Goal: Transaction & Acquisition: Purchase product/service

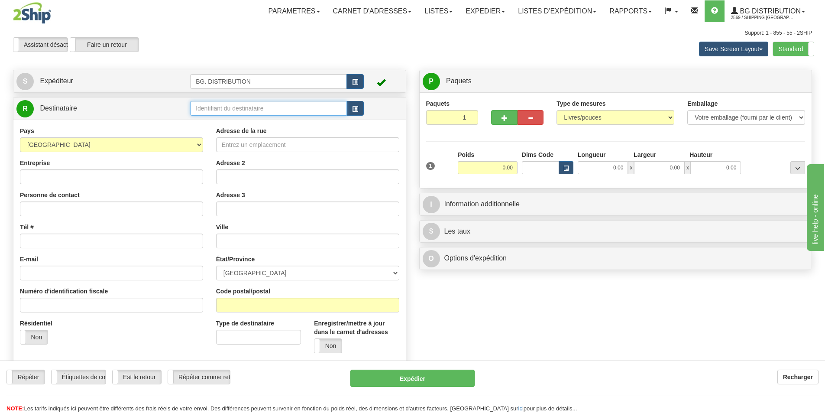
click at [259, 104] on input "text" at bounding box center [268, 108] width 157 height 15
drag, startPoint x: 226, startPoint y: 123, endPoint x: 224, endPoint y: 133, distance: 9.7
click at [224, 133] on ul "20174. 20174" at bounding box center [268, 127] width 157 height 23
click at [224, 133] on div "20174" at bounding box center [267, 133] width 149 height 10
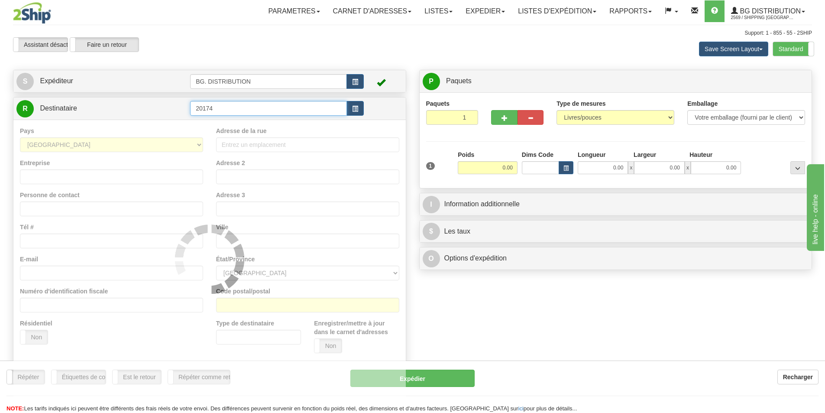
type input "20174"
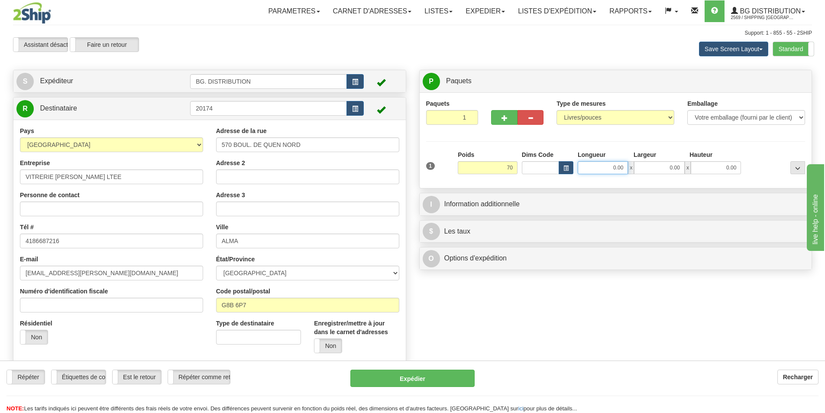
type input "70.00"
click at [595, 165] on input "0.00" at bounding box center [603, 167] width 50 height 13
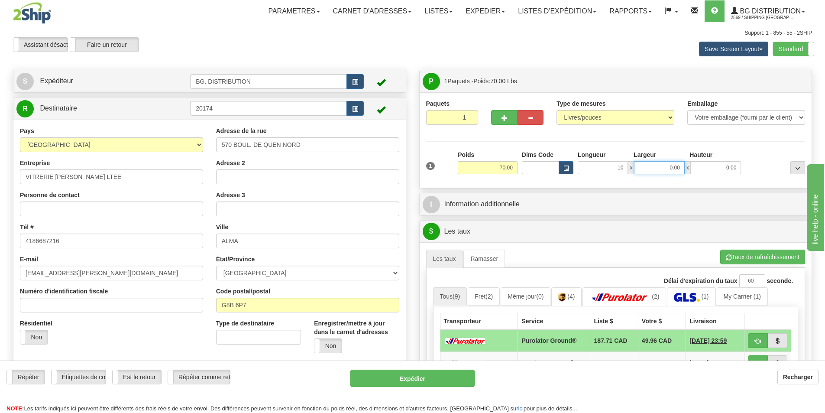
type input "10.00"
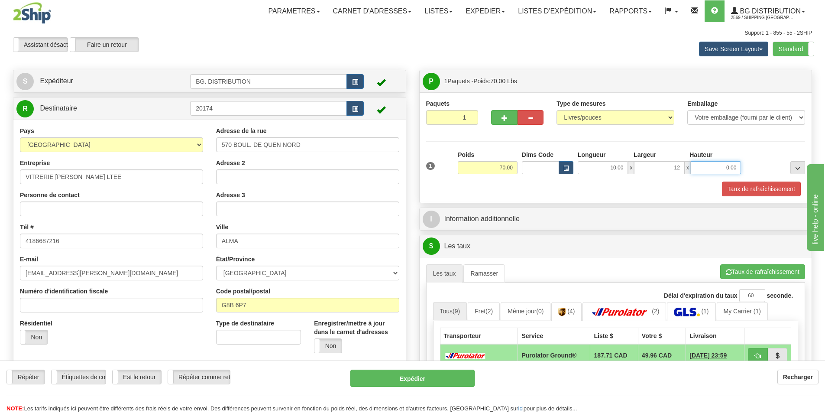
type input "12.00"
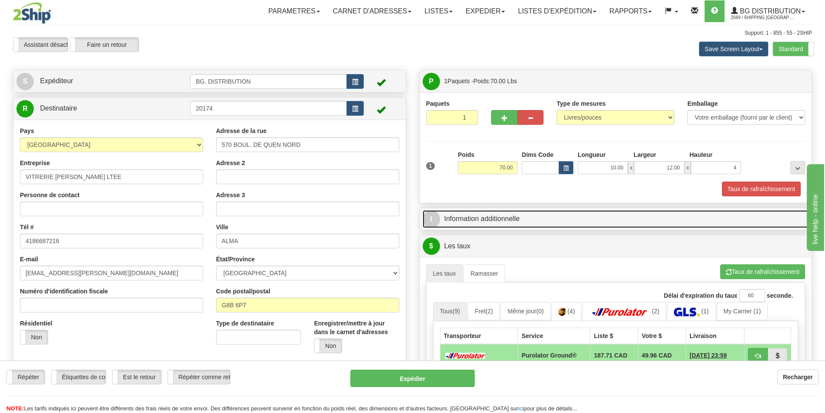
type input "4.00"
click at [493, 219] on link "I Information additionnelle" at bounding box center [616, 219] width 387 height 18
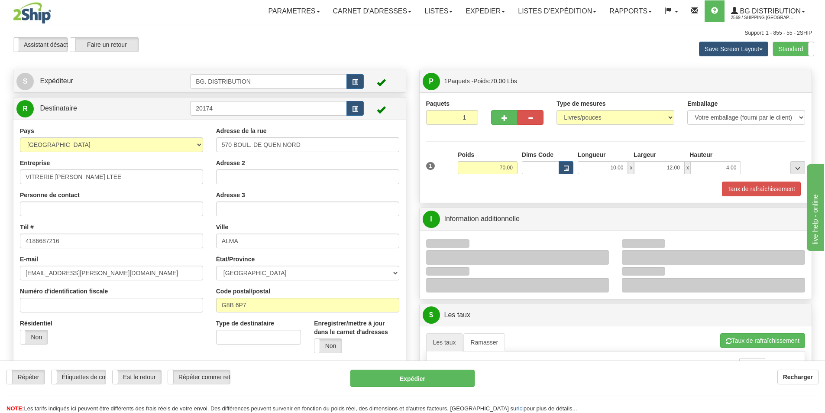
click at [646, 254] on div at bounding box center [713, 257] width 183 height 15
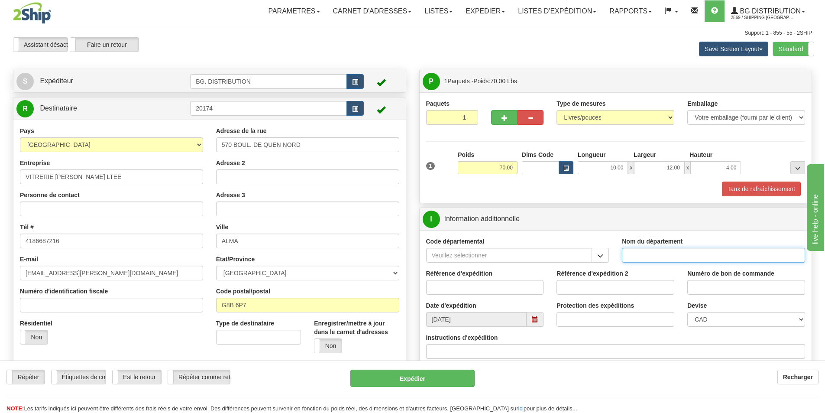
click at [655, 258] on input "Nom du département" at bounding box center [713, 255] width 183 height 15
type input "."
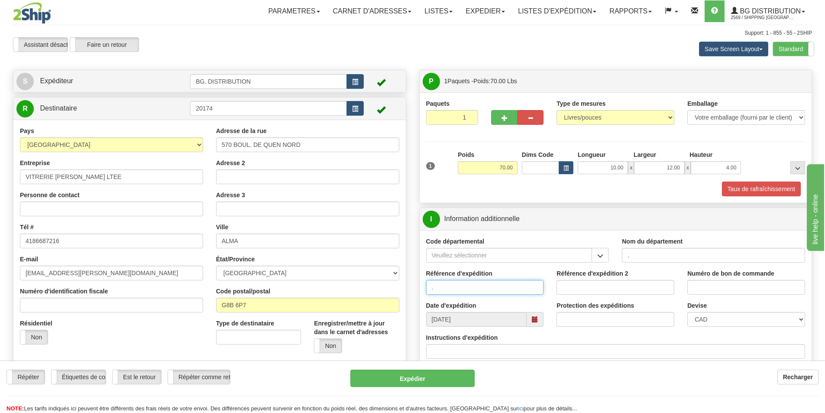
type input "."
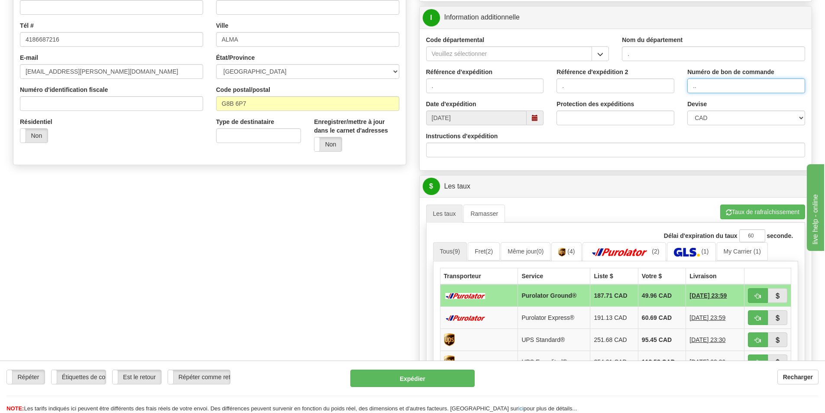
scroll to position [217, 0]
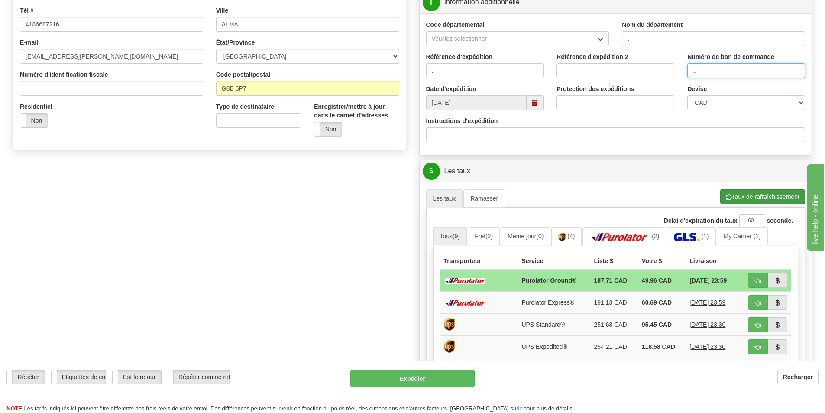
type input ".."
click at [745, 197] on button "Taux de rafraîchissement" at bounding box center [763, 196] width 85 height 15
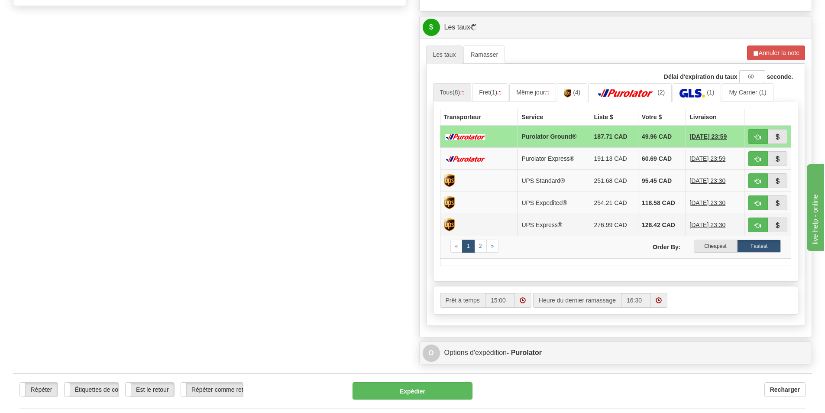
scroll to position [390, 0]
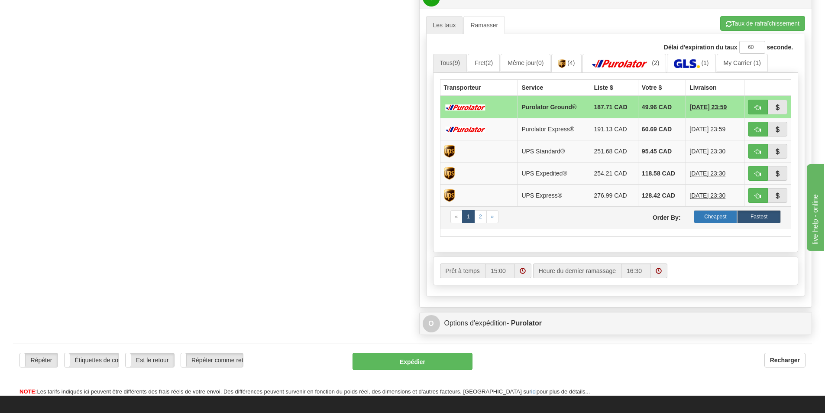
click at [707, 215] on label "Cheapest" at bounding box center [716, 216] width 44 height 13
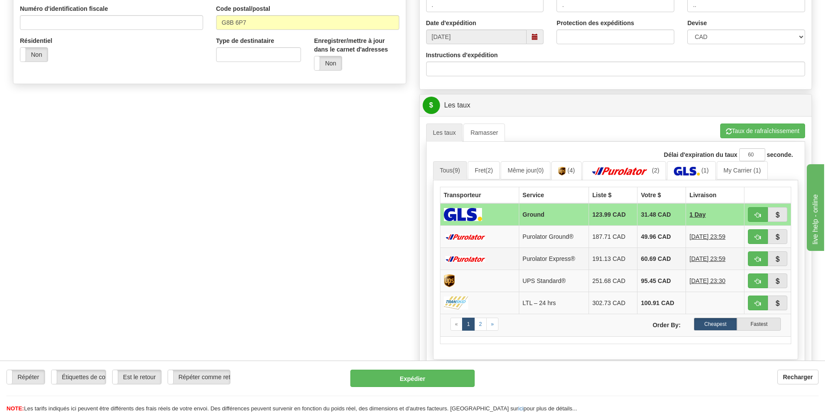
scroll to position [303, 0]
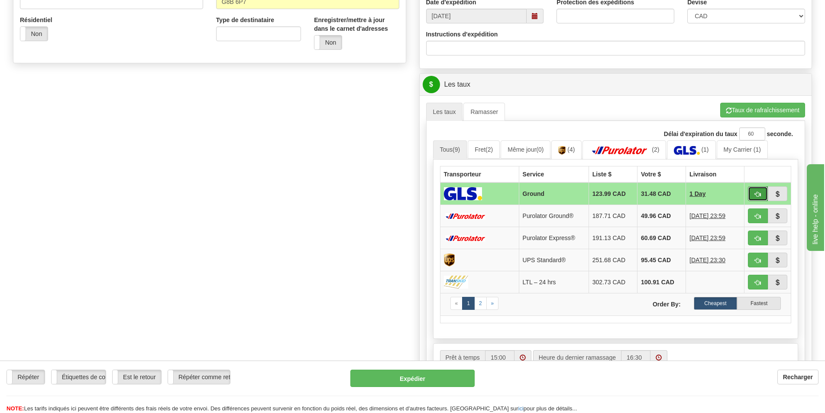
click at [754, 191] on button "button" at bounding box center [758, 193] width 20 height 15
type input "1"
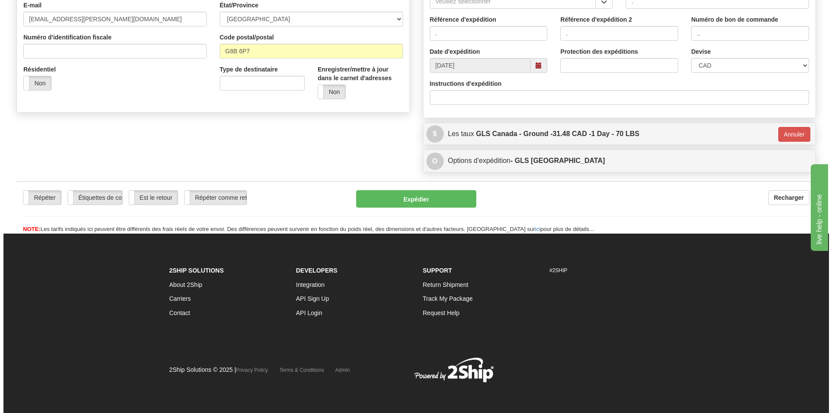
scroll to position [254, 0]
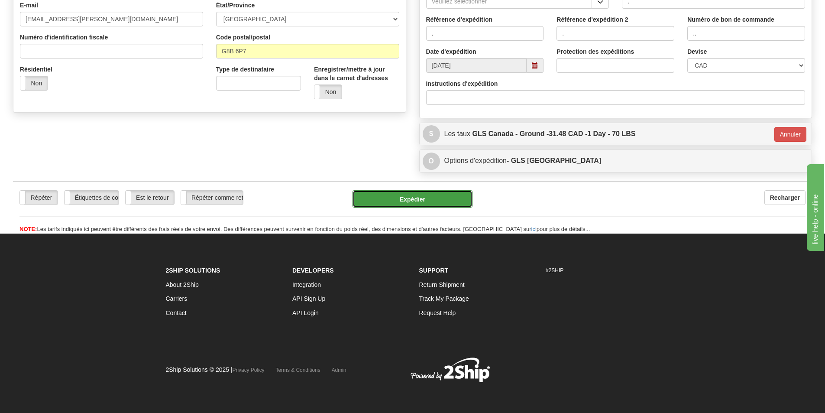
click at [426, 195] on button "Expédier" at bounding box center [413, 198] width 120 height 17
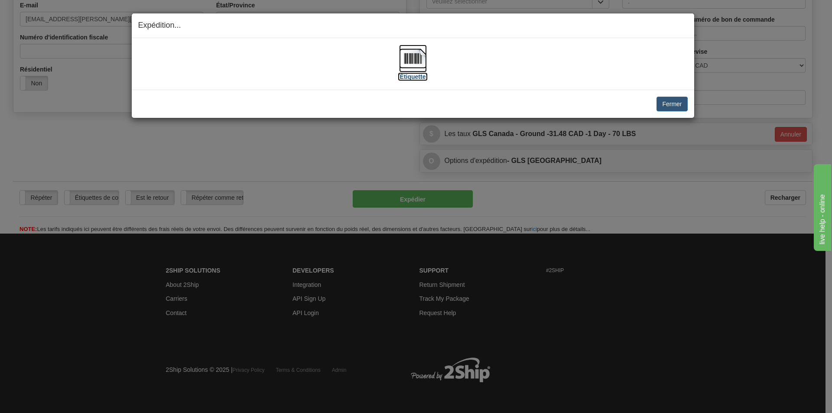
click at [415, 58] on img at bounding box center [413, 59] width 28 height 28
click at [676, 110] on button "Fermer" at bounding box center [671, 104] width 31 height 15
click at [671, 103] on button "Fermer" at bounding box center [671, 104] width 31 height 15
click at [665, 102] on button "Fermer" at bounding box center [671, 104] width 31 height 15
click at [676, 105] on button "Fermer" at bounding box center [671, 104] width 31 height 15
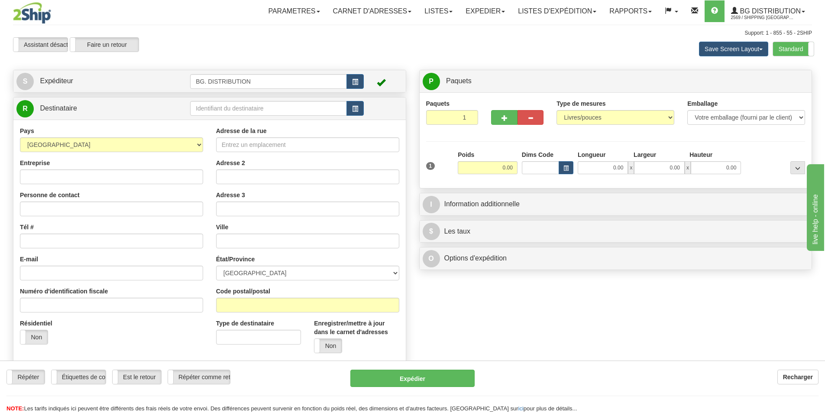
click at [556, 29] on div "Toggle navigation Parametres Préférences d'expédition Préférences des champs Ne…" at bounding box center [412, 223] width 825 height 447
click at [487, 8] on link "Expedier" at bounding box center [485, 11] width 52 height 22
click at [543, 12] on link "LISTES D'EXPÉDITION" at bounding box center [557, 11] width 91 height 22
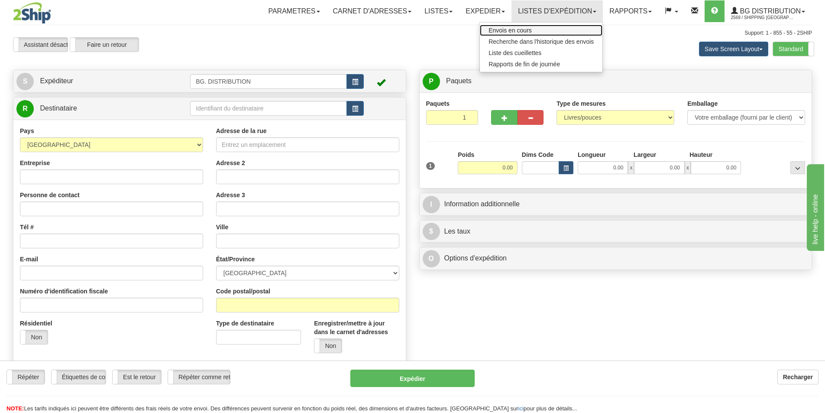
click at [500, 32] on span "Envois en cours" at bounding box center [510, 30] width 43 height 7
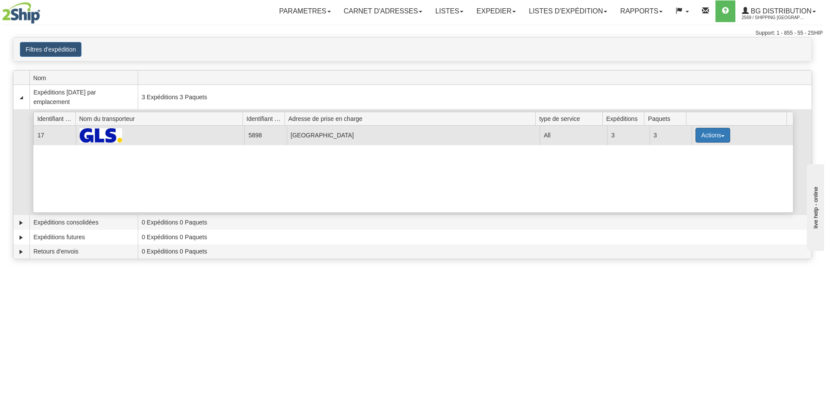
click at [707, 136] on button "Actions" at bounding box center [713, 135] width 35 height 15
click at [686, 155] on link "Détails" at bounding box center [695, 151] width 69 height 11
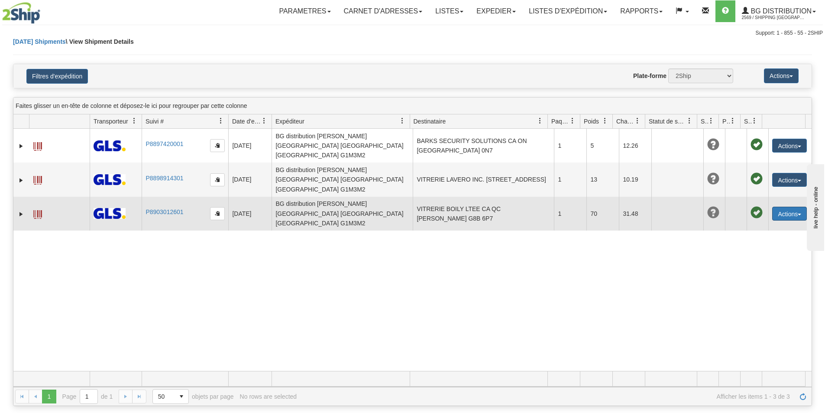
click at [790, 207] on button "Actions" at bounding box center [790, 214] width 35 height 14
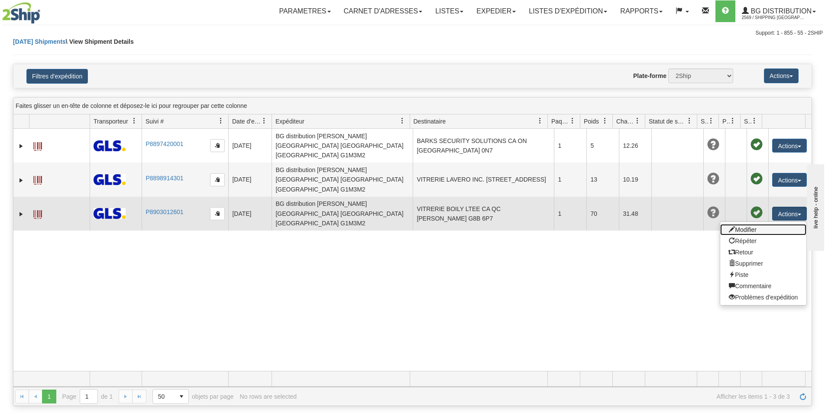
click at [740, 224] on link "Modifier" at bounding box center [764, 229] width 86 height 11
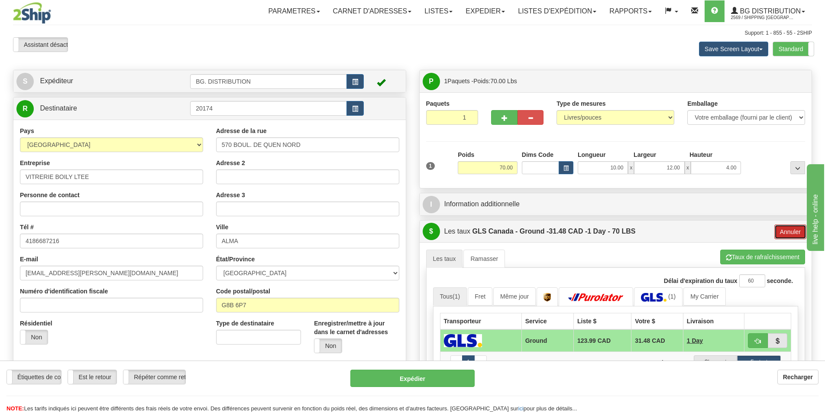
click at [792, 231] on button "Annuler" at bounding box center [791, 231] width 32 height 15
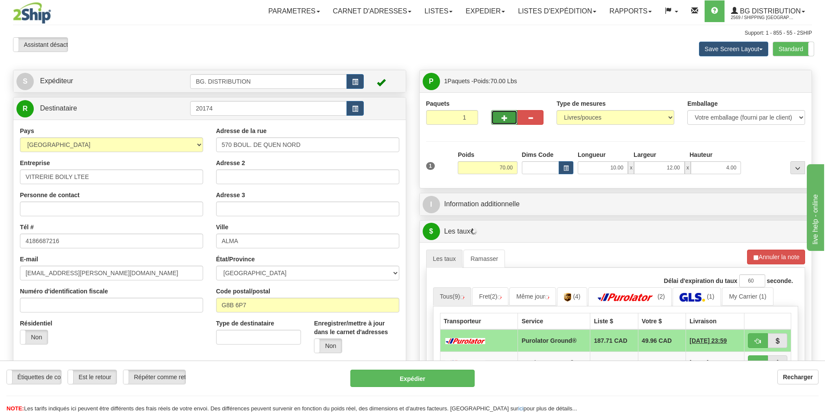
click at [509, 120] on button "button" at bounding box center [504, 117] width 26 height 15
type input "2"
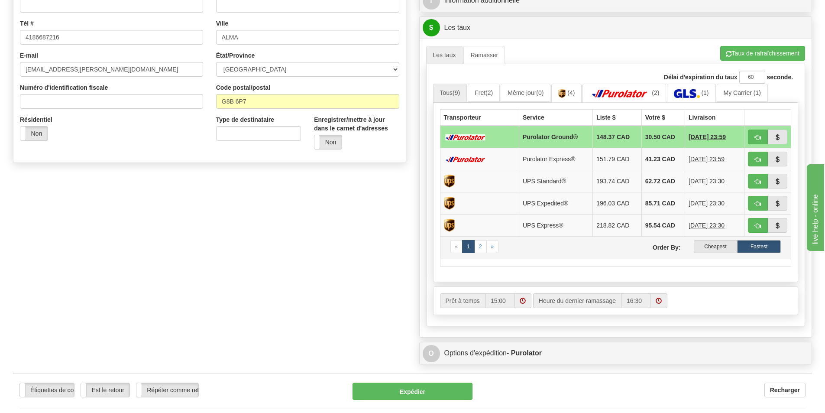
scroll to position [217, 0]
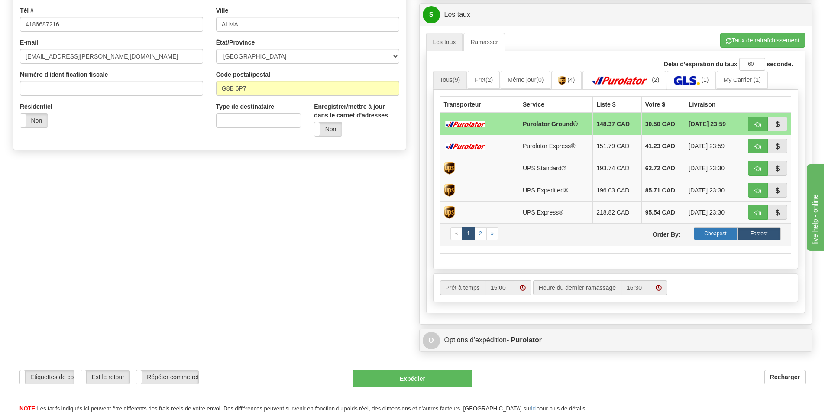
click at [708, 230] on label "Cheapest" at bounding box center [716, 233] width 44 height 13
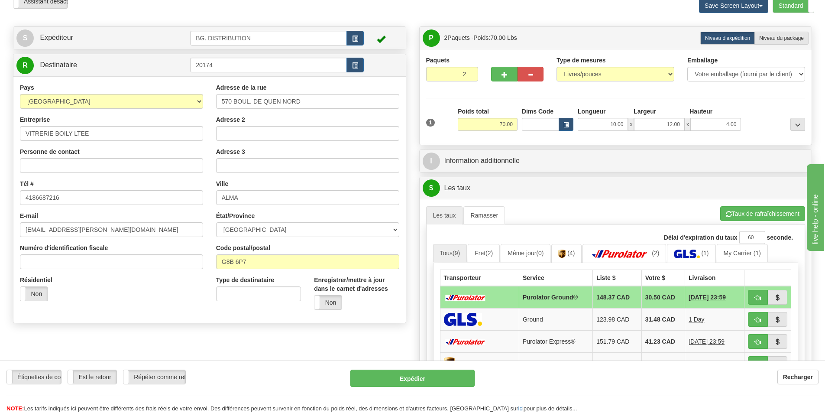
scroll to position [0, 0]
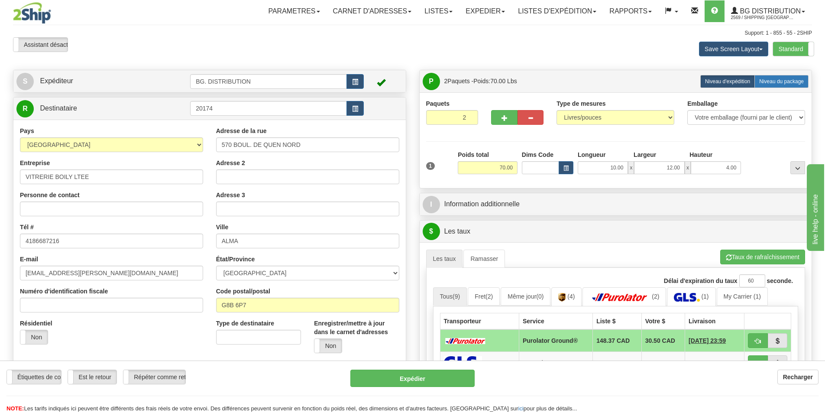
click at [771, 80] on span "Niveau du package" at bounding box center [782, 81] width 45 height 6
radio input "true"
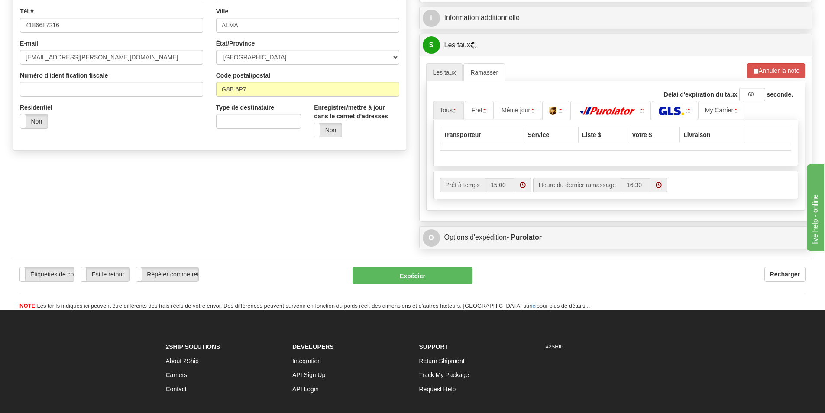
scroll to position [217, 0]
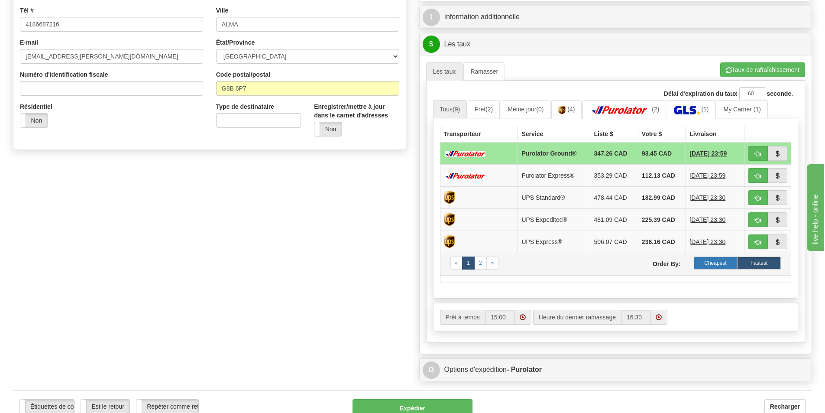
click at [715, 261] on label "Cheapest" at bounding box center [716, 263] width 44 height 13
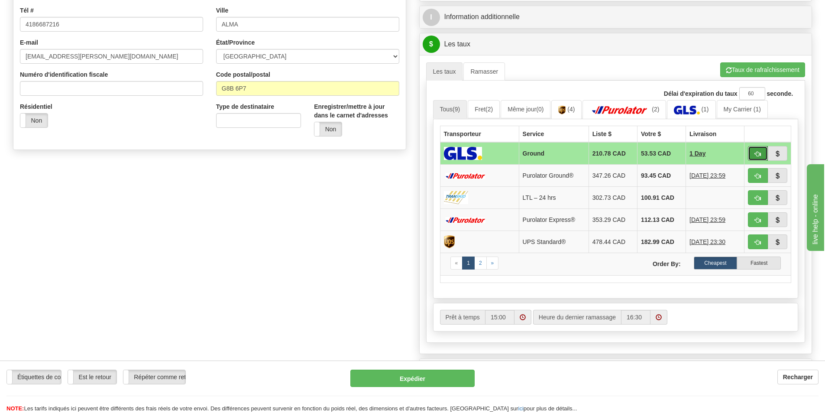
click at [759, 151] on span "button" at bounding box center [758, 154] width 6 height 6
type input "1"
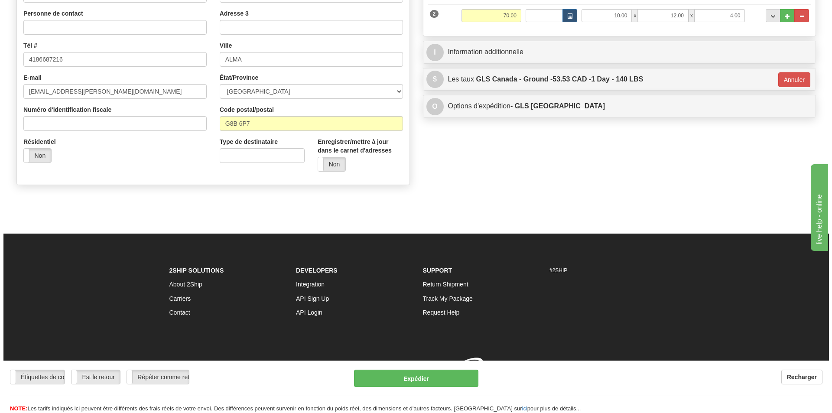
scroll to position [194, 0]
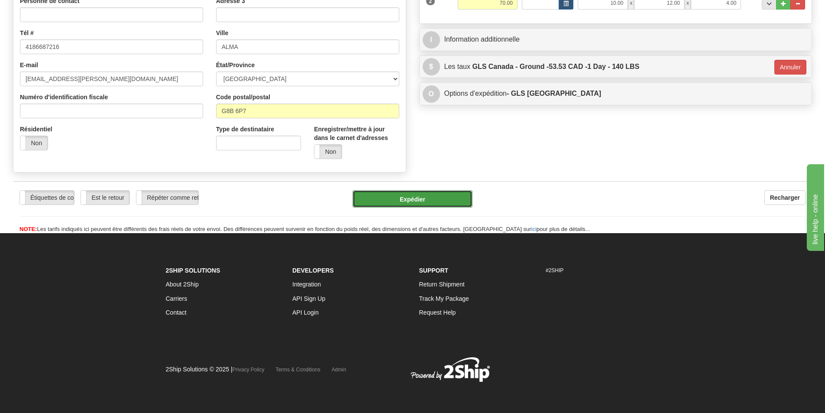
click at [456, 195] on button "Expédier" at bounding box center [413, 198] width 120 height 17
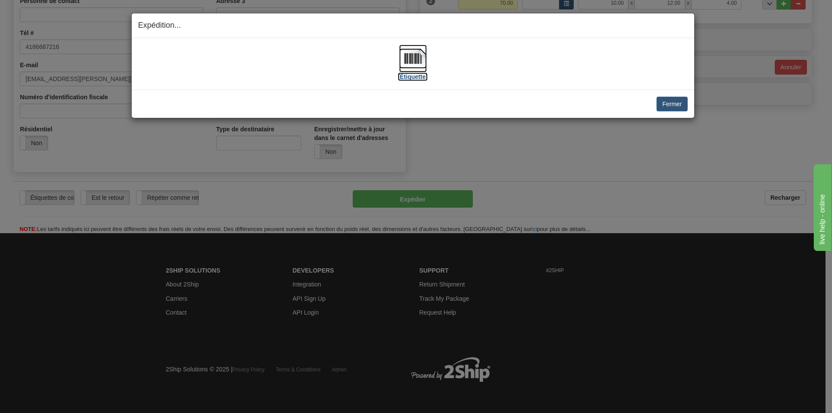
click at [409, 59] on img at bounding box center [413, 59] width 28 height 28
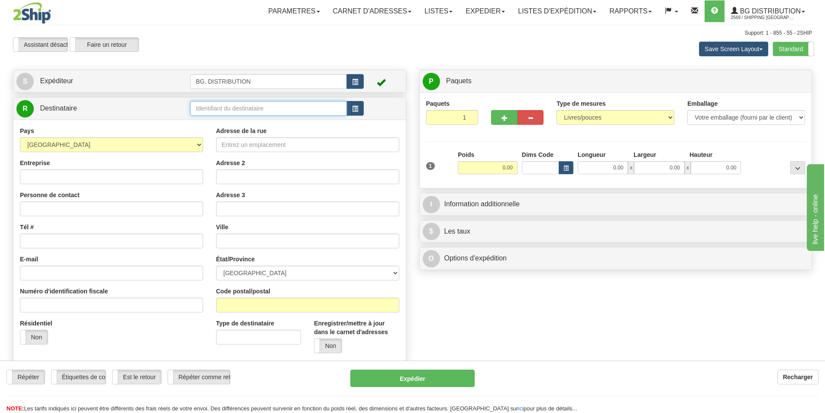
click at [253, 105] on input "text" at bounding box center [268, 108] width 157 height 15
type input "20044."
click button "Supprimer" at bounding box center [0, 0] width 0 height 0
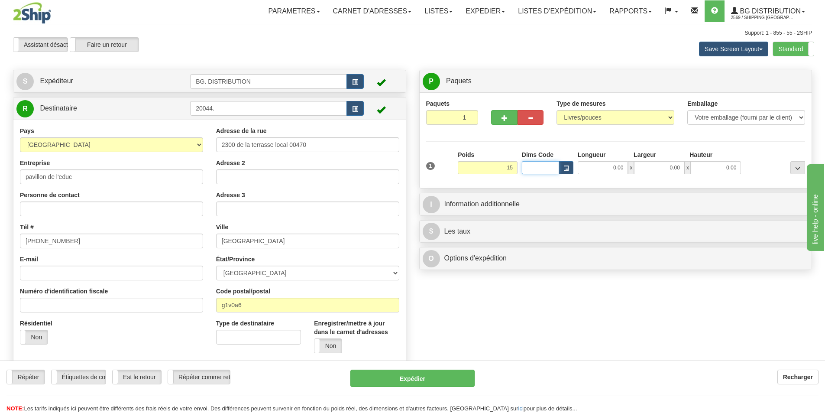
type input "15.00"
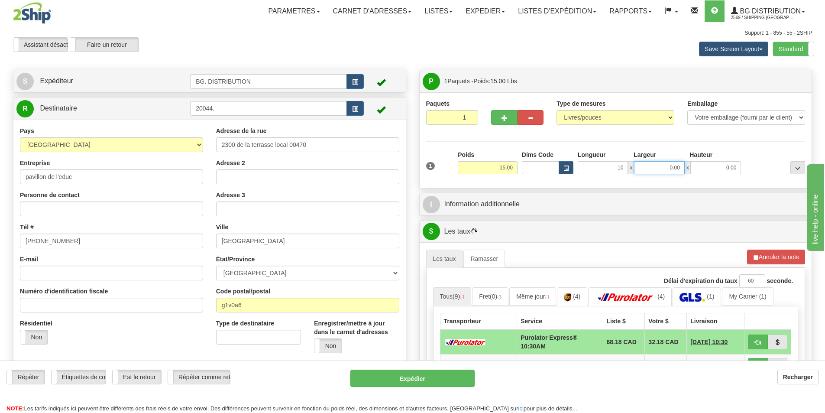
type input "10.00"
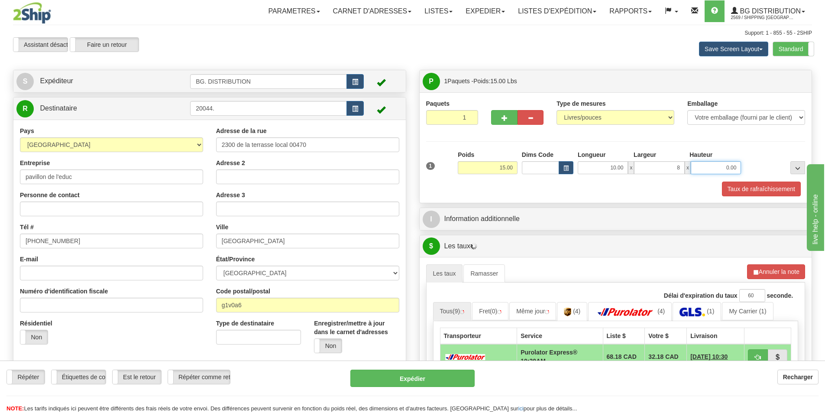
type input "8.00"
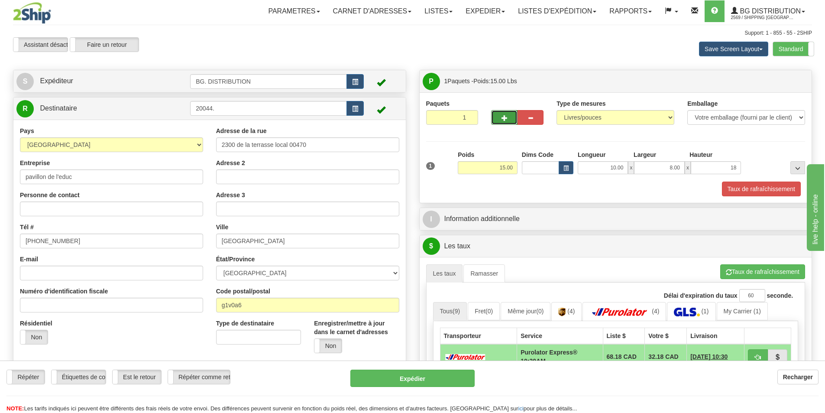
type input "18.00"
click at [510, 118] on button "button" at bounding box center [504, 117] width 26 height 15
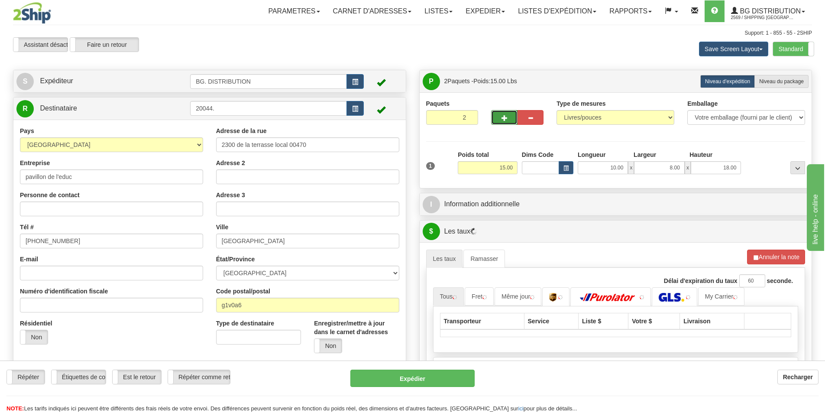
click at [510, 118] on button "button" at bounding box center [504, 117] width 26 height 15
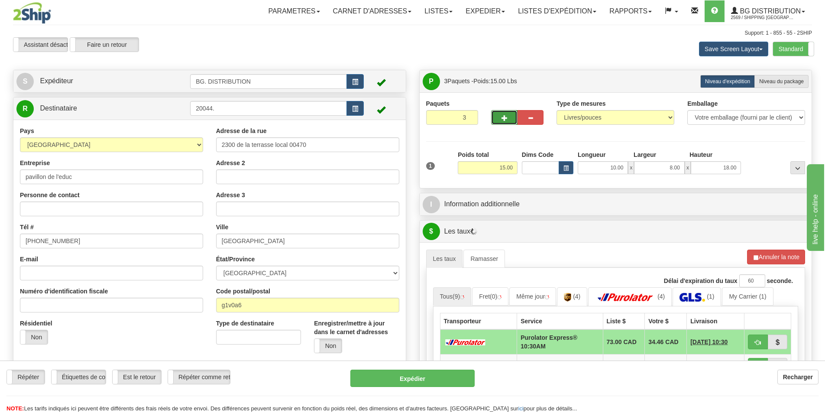
click at [510, 118] on button "button" at bounding box center [504, 117] width 26 height 15
type input "4"
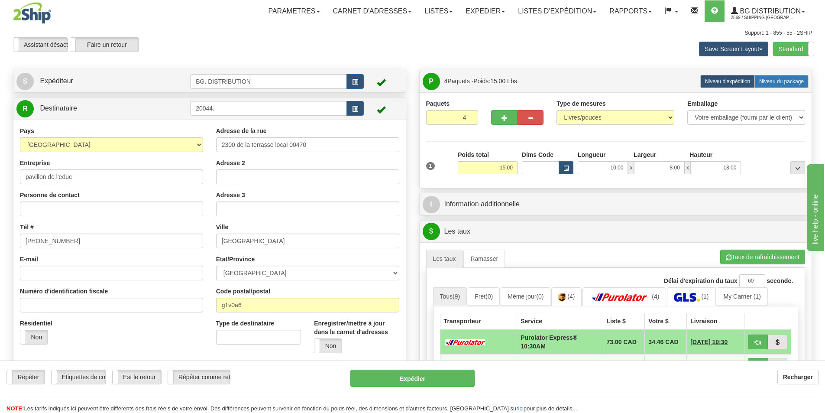
click at [781, 79] on span "Niveau du package" at bounding box center [782, 81] width 45 height 6
radio input "true"
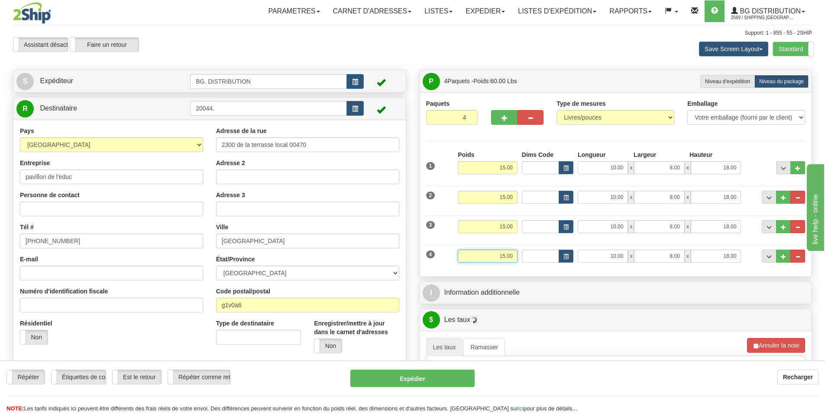
drag, startPoint x: 491, startPoint y: 260, endPoint x: 525, endPoint y: 261, distance: 34.3
click at [525, 261] on div "4 Poids 15.00 Dims Code Longueur Largeur x x" at bounding box center [616, 254] width 384 height 29
type input "10.00"
drag, startPoint x: 601, startPoint y: 254, endPoint x: 634, endPoint y: 255, distance: 32.9
click at [631, 255] on div "10.00 x 8.00 x 18.00" at bounding box center [659, 256] width 163 height 13
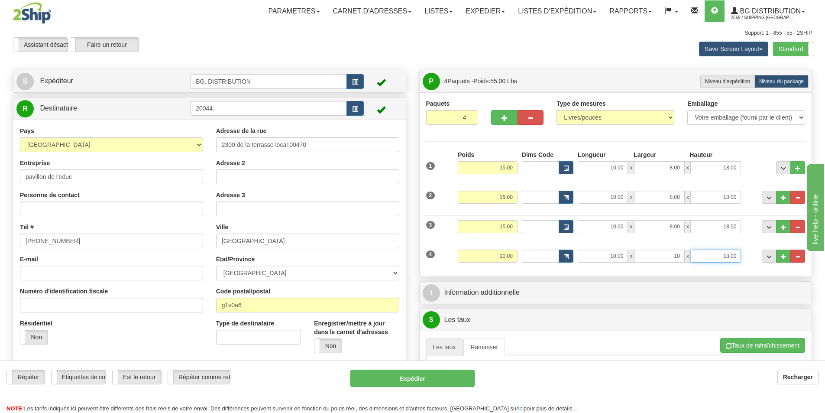
type input "10.00"
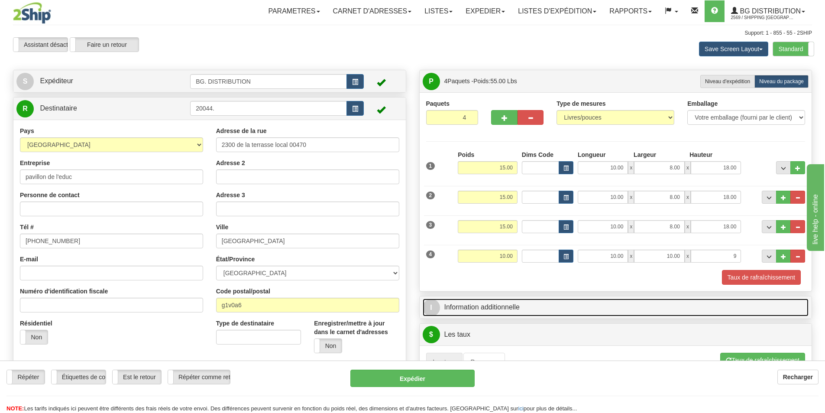
type input "9.00"
click at [563, 311] on link "I Information additionnelle" at bounding box center [616, 308] width 387 height 18
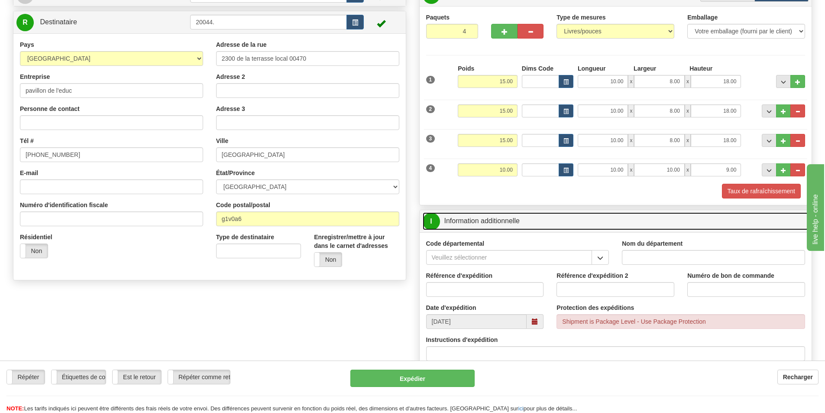
scroll to position [87, 0]
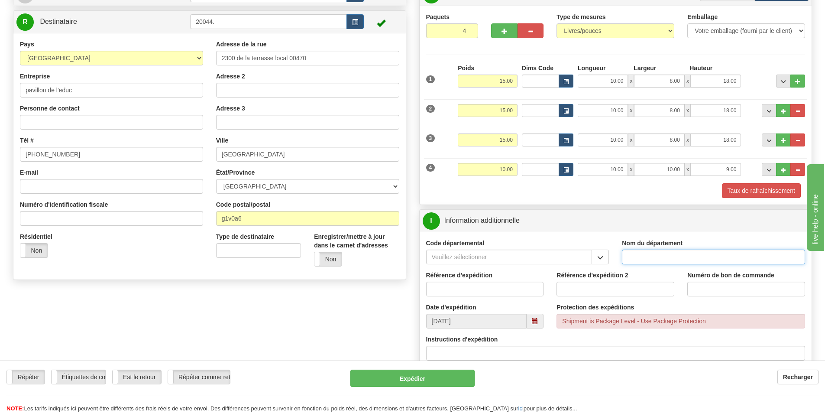
click at [668, 256] on input "Nom du département" at bounding box center [713, 257] width 183 height 15
type input "."
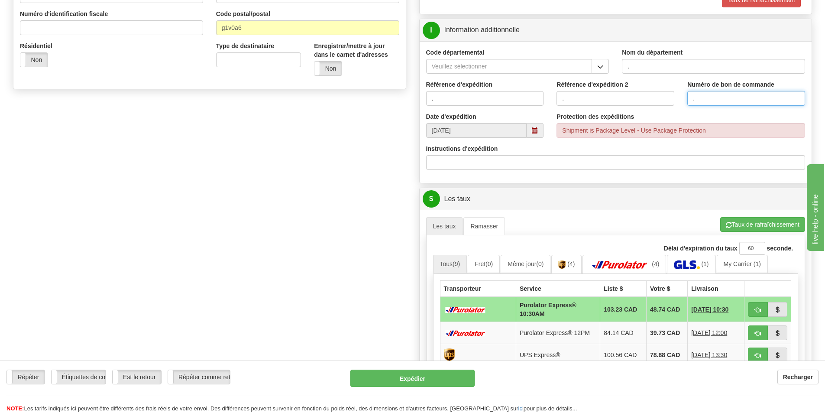
scroll to position [303, 0]
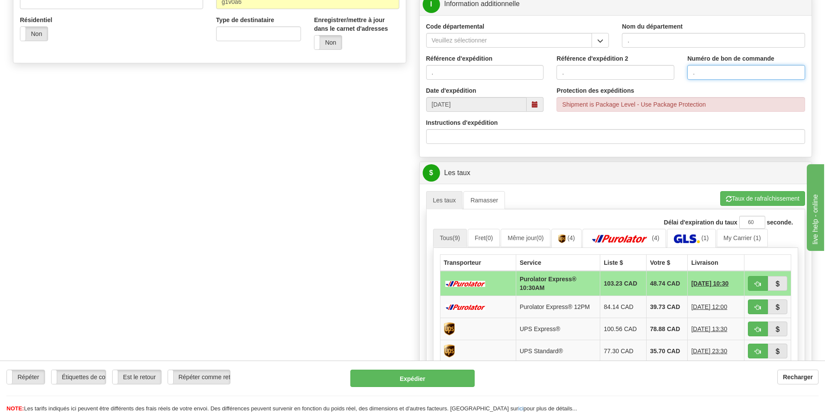
type input "."
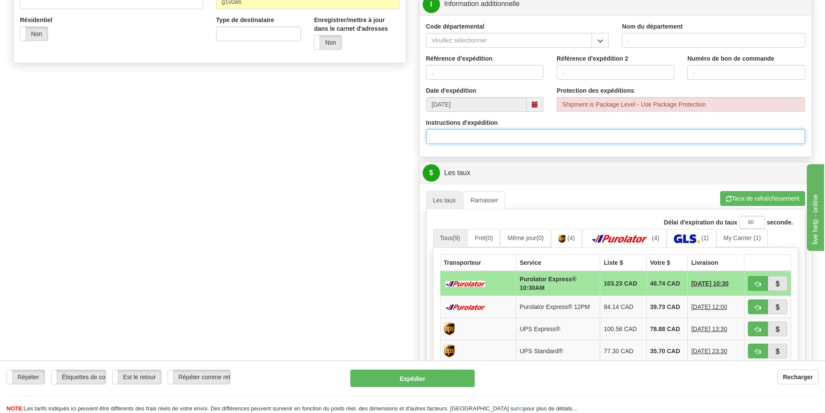
click at [481, 136] on input "Instructions d'expédition" at bounding box center [616, 136] width 380 height 15
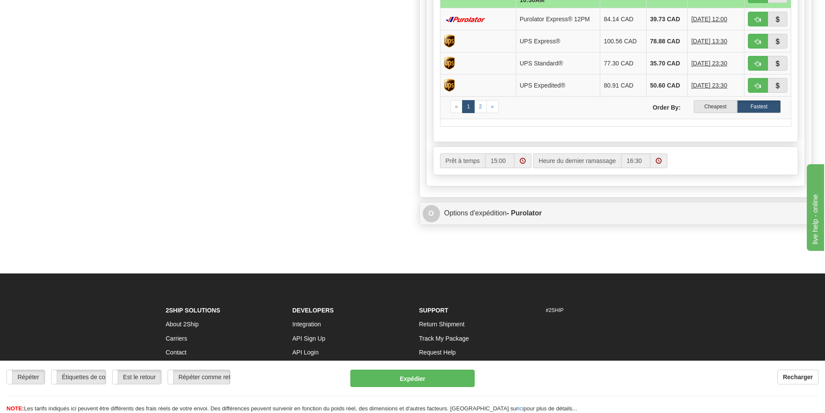
scroll to position [607, 0]
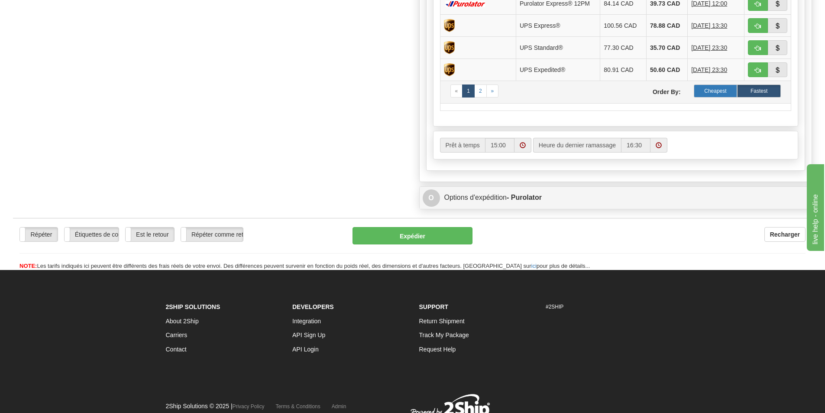
click at [721, 88] on label "Cheapest" at bounding box center [716, 90] width 44 height 13
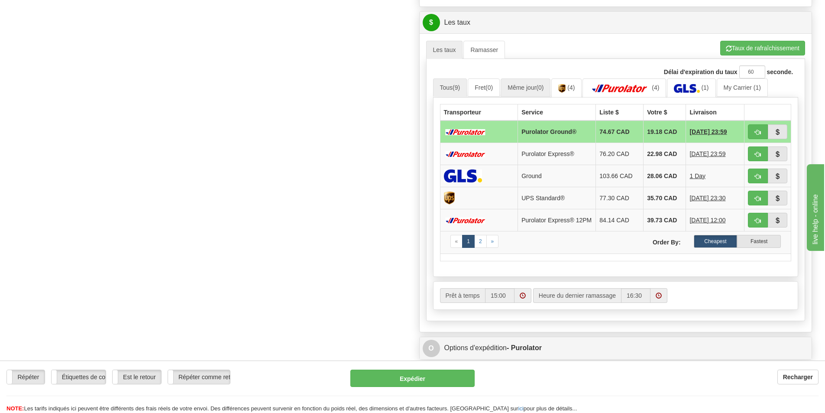
scroll to position [433, 0]
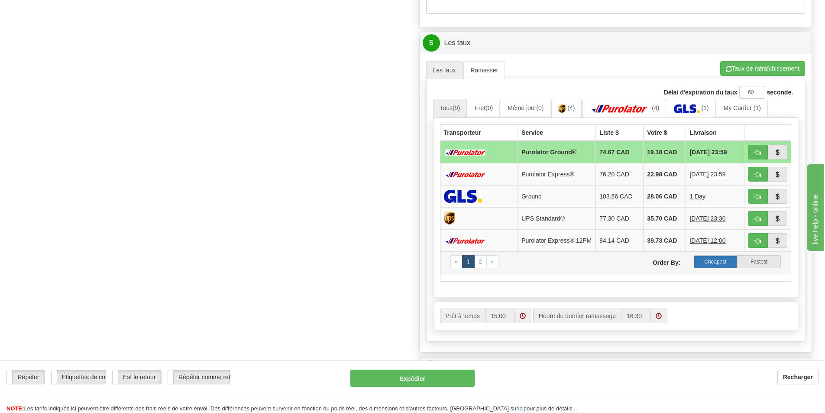
click at [725, 262] on label "Cheapest" at bounding box center [716, 261] width 44 height 13
click at [738, 70] on button "Taux de rafraîchissement" at bounding box center [763, 68] width 85 height 15
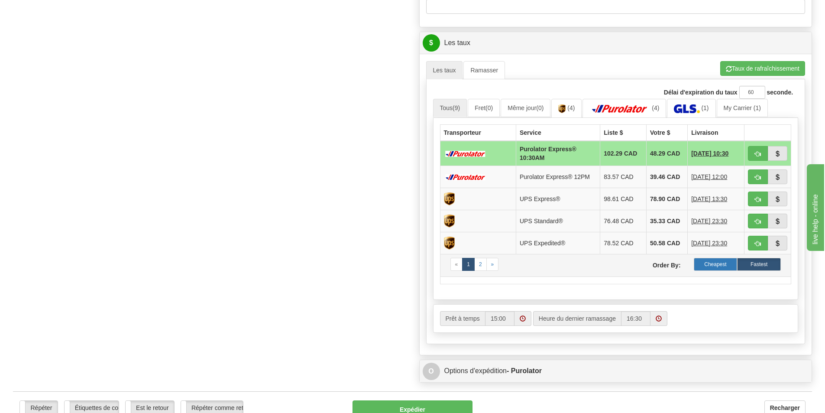
click at [716, 261] on label "Cheapest" at bounding box center [716, 264] width 44 height 13
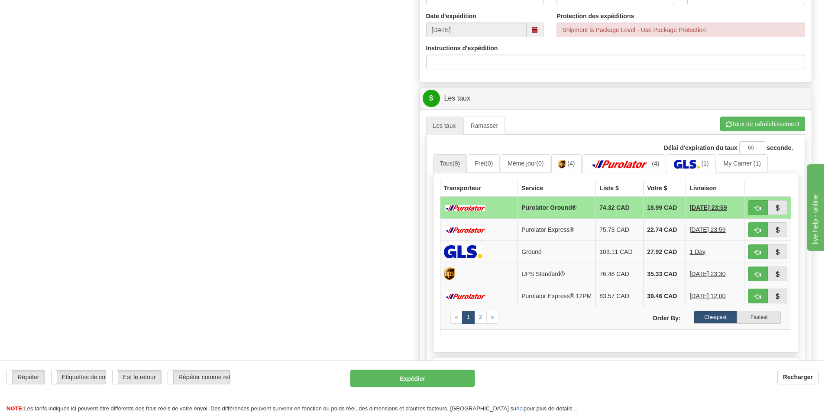
scroll to position [390, 0]
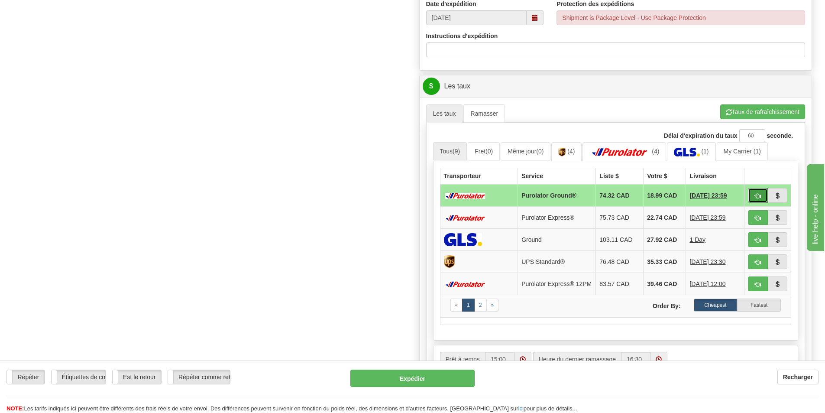
click at [756, 192] on button "button" at bounding box center [758, 195] width 20 height 15
type input "260"
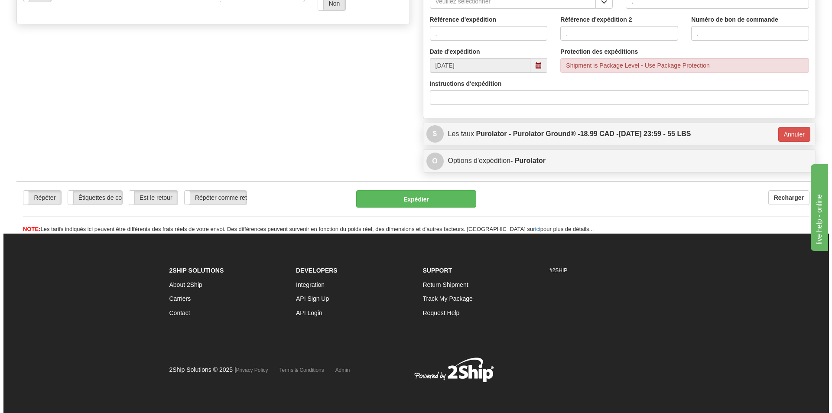
scroll to position [343, 0]
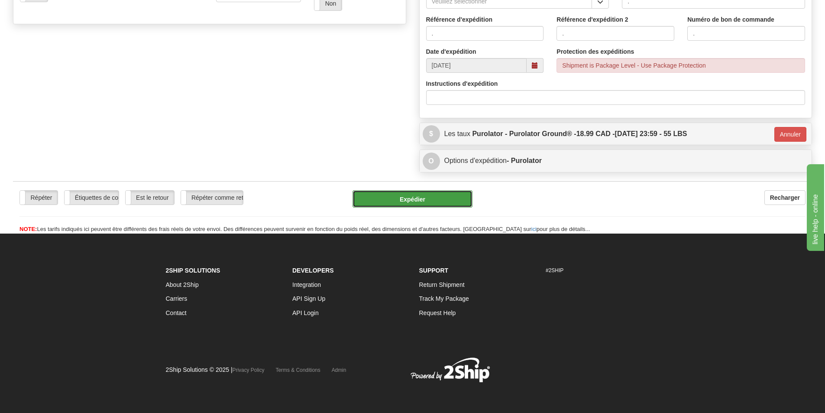
click at [400, 201] on button "Expédier" at bounding box center [413, 198] width 120 height 17
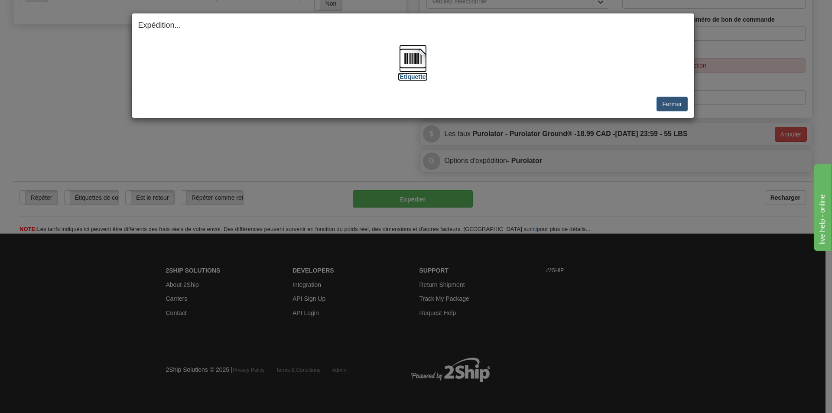
click at [416, 63] on img at bounding box center [413, 59] width 28 height 28
click at [672, 107] on button "Fermer" at bounding box center [671, 104] width 31 height 15
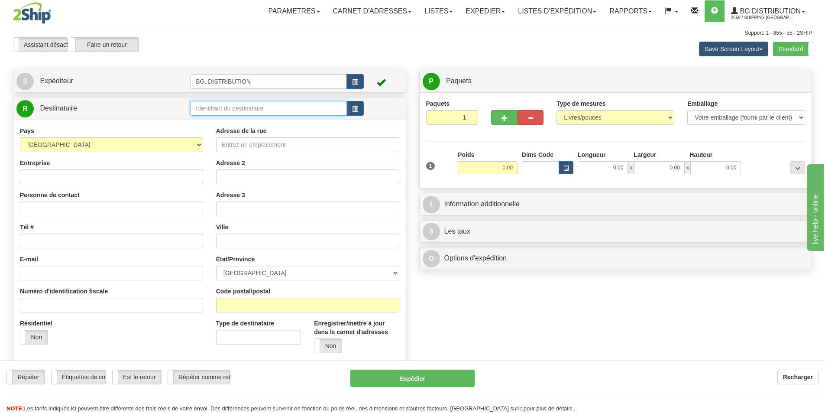
click at [201, 107] on input "text" at bounding box center [268, 108] width 157 height 15
click at [218, 117] on li "BG WIN" at bounding box center [269, 121] width 156 height 11
type input "BG WIN"
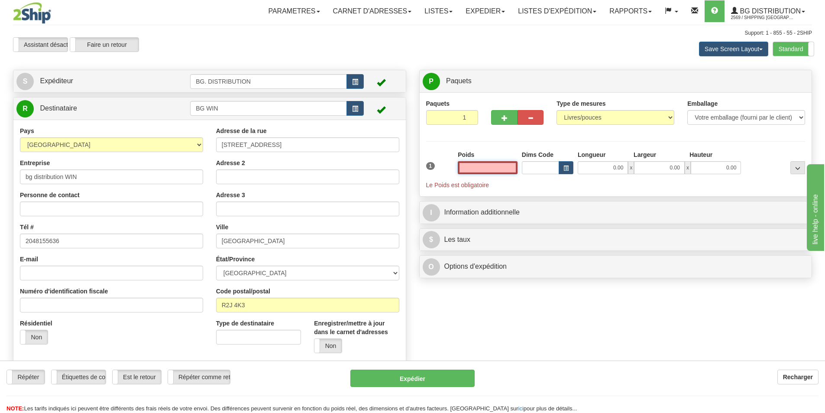
click at [486, 172] on input "text" at bounding box center [488, 167] width 60 height 13
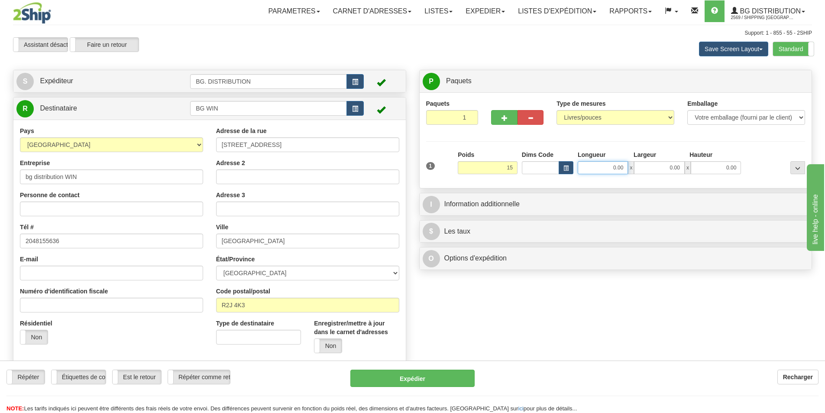
type input "15.00"
click at [597, 164] on input "0.00" at bounding box center [603, 167] width 50 height 13
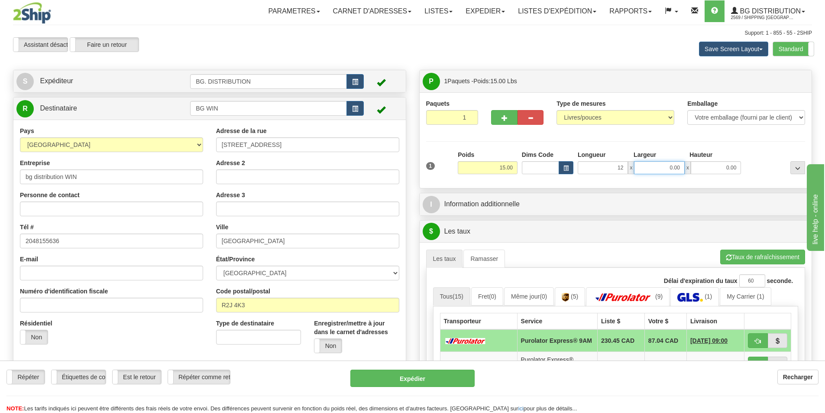
type input "12.00"
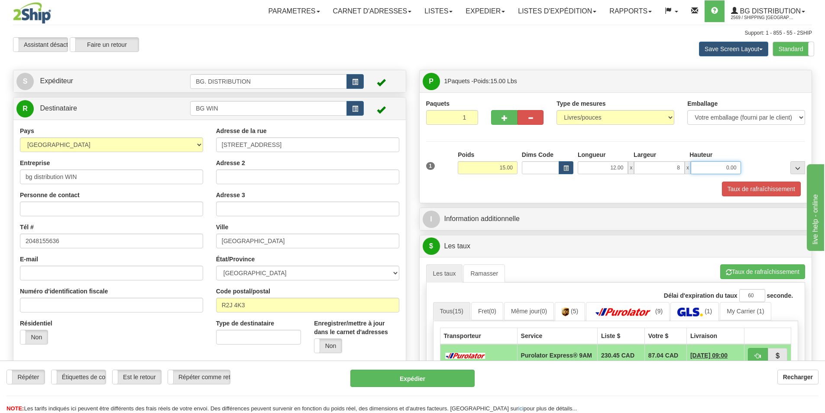
type input "8.00"
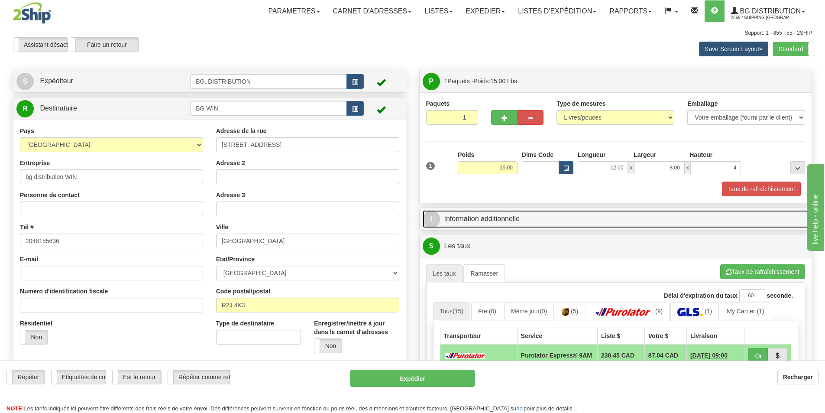
type input "4.00"
click at [517, 211] on link "I Information additionnelle" at bounding box center [616, 219] width 387 height 18
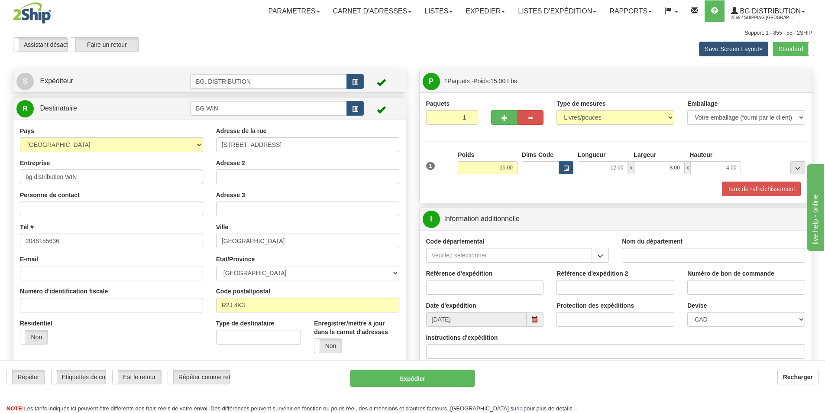
click at [637, 257] on input "Nom du département" at bounding box center [713, 255] width 183 height 15
type input "."
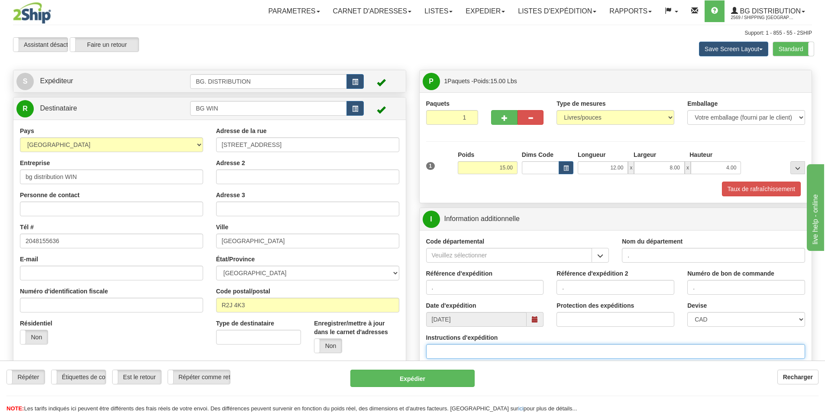
click at [444, 349] on input "Instructions d'expédition" at bounding box center [616, 351] width 380 height 15
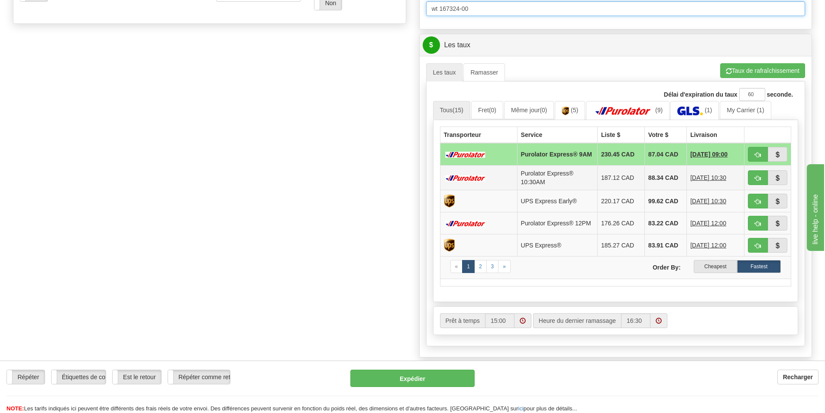
scroll to position [347, 0]
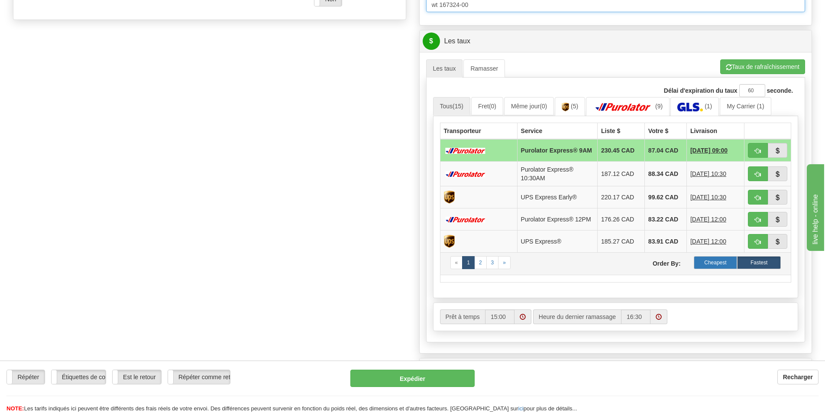
type input "wt 167324-00"
click at [716, 267] on label "Cheapest" at bounding box center [716, 262] width 44 height 13
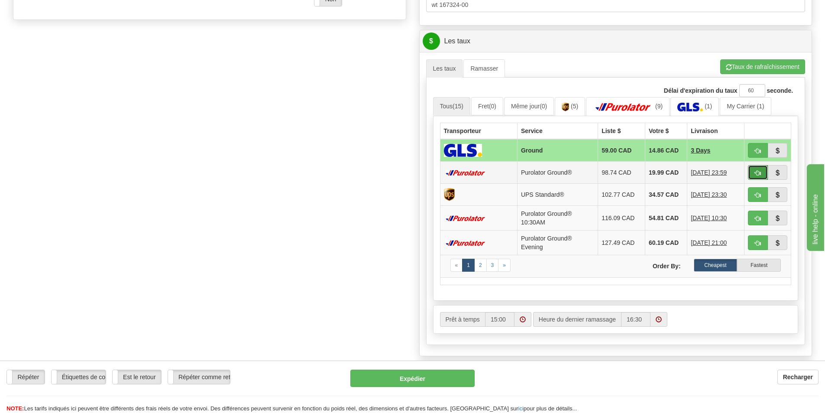
click at [758, 174] on span "button" at bounding box center [758, 173] width 6 height 6
type input "260"
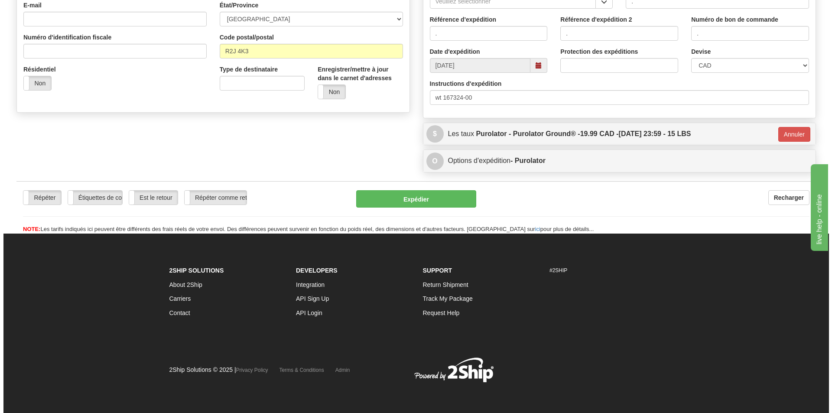
scroll to position [254, 0]
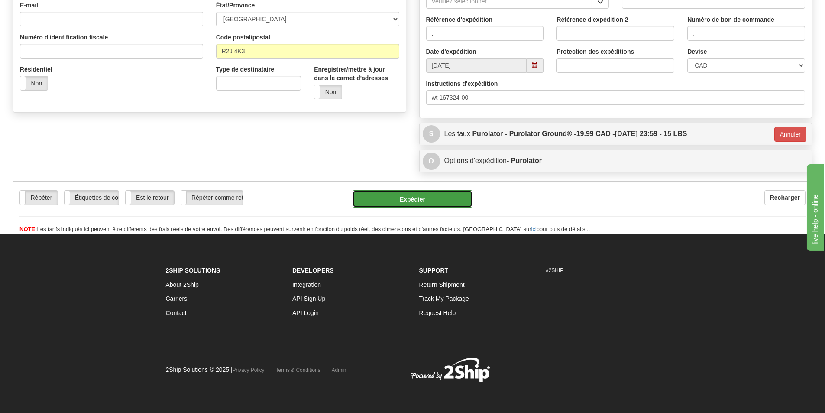
click at [429, 196] on button "Expédier" at bounding box center [413, 198] width 120 height 17
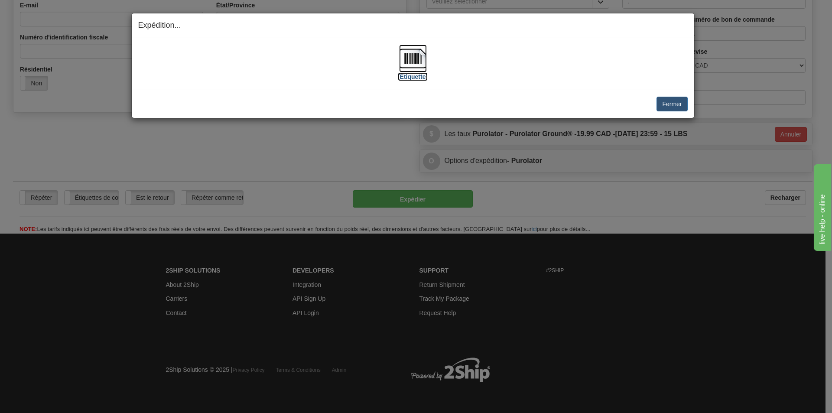
click at [420, 61] on img at bounding box center [413, 59] width 28 height 28
click at [677, 104] on button "Fermer" at bounding box center [671, 104] width 31 height 15
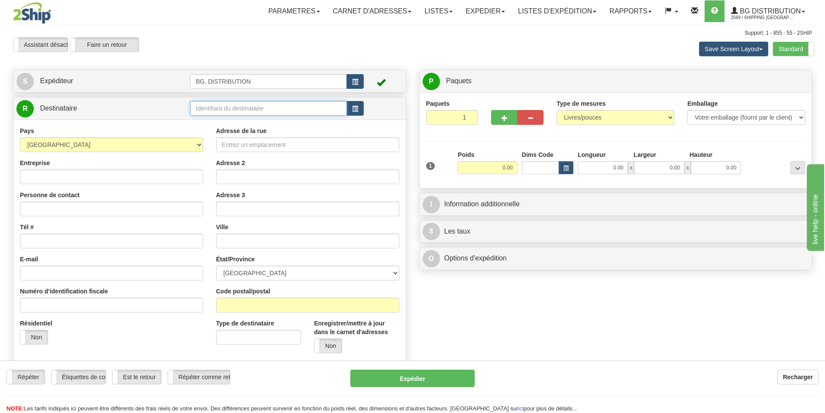
click at [203, 105] on input "text" at bounding box center [268, 108] width 157 height 15
click at [217, 125] on div "bg ott" at bounding box center [267, 122] width 149 height 10
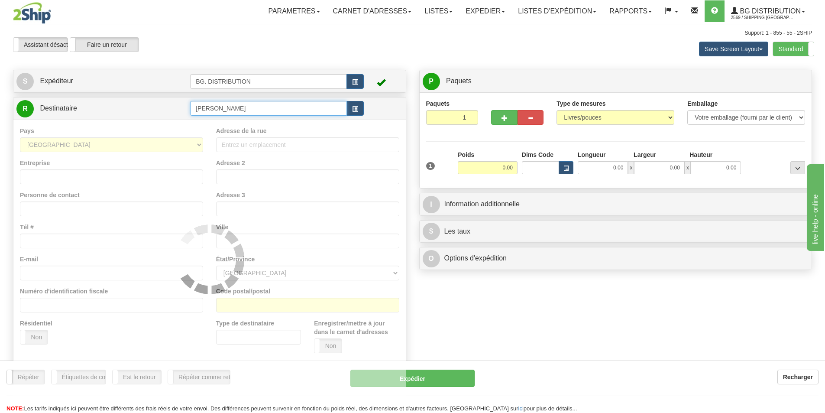
type input "bg ott"
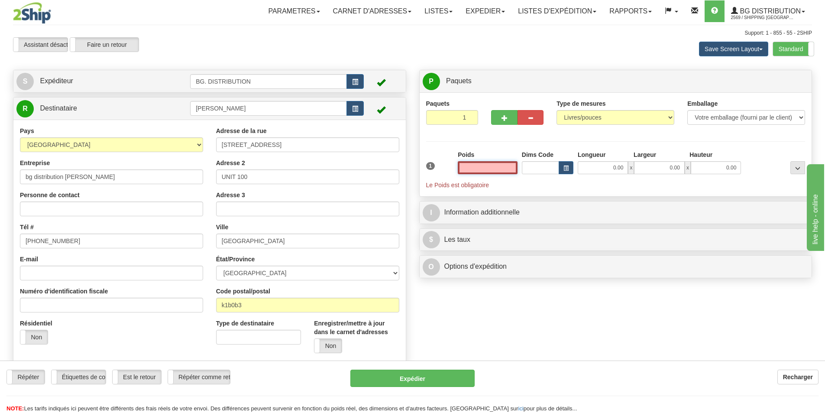
click at [505, 167] on input "text" at bounding box center [488, 167] width 60 height 13
click at [498, 166] on input "text" at bounding box center [488, 167] width 60 height 13
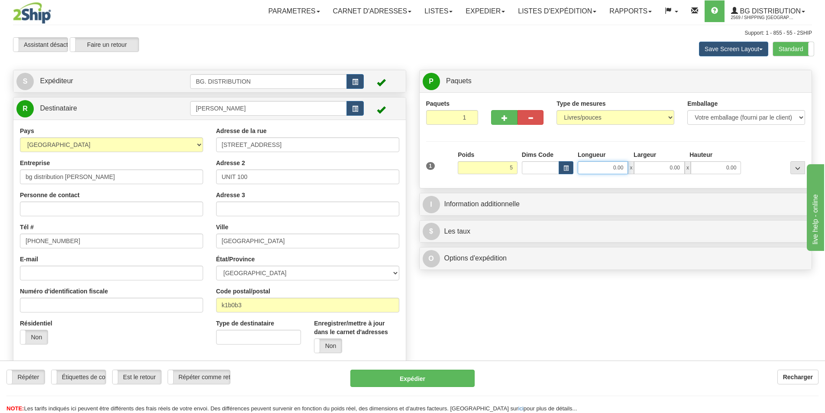
type input "5.00"
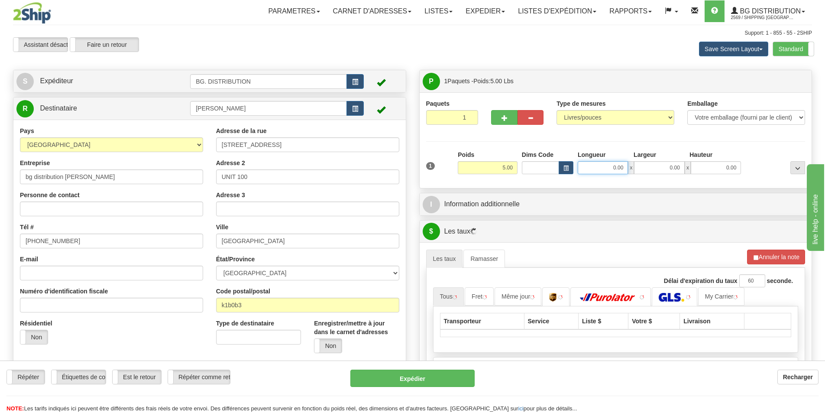
click at [603, 172] on input "0.00" at bounding box center [603, 167] width 50 height 13
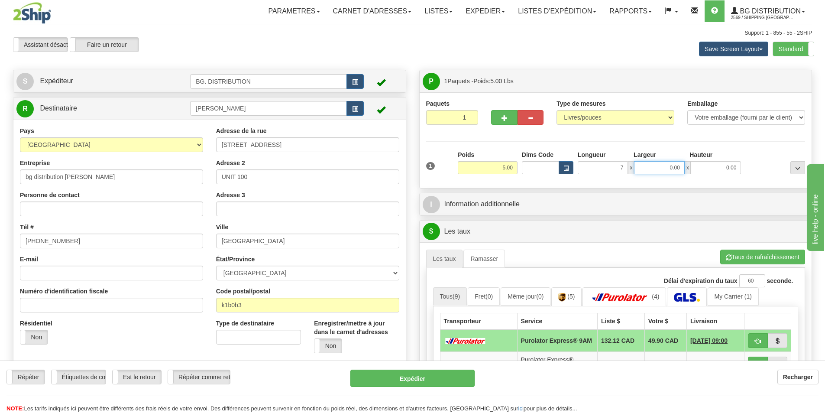
type input "7.00"
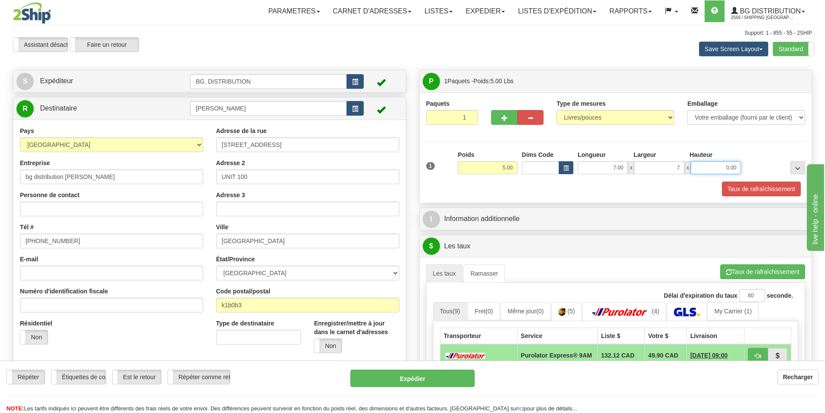
type input "7.00"
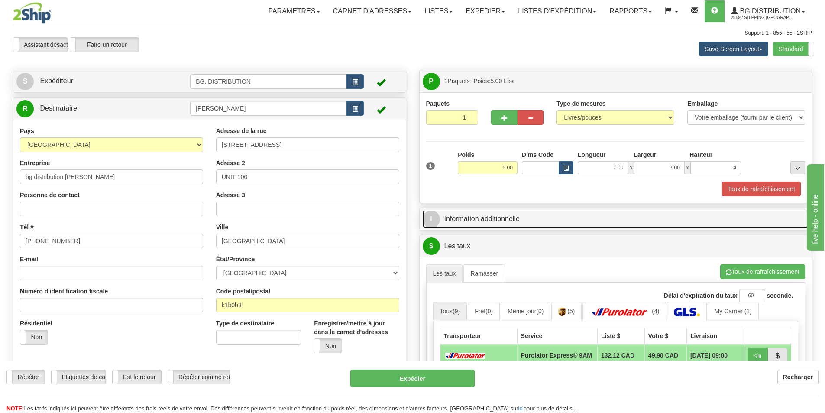
type input "4.00"
click at [526, 216] on link "I Information additionnelle" at bounding box center [616, 219] width 387 height 18
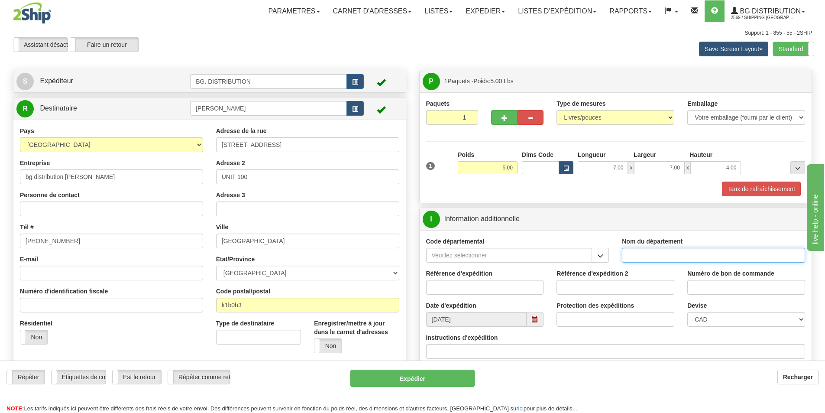
drag, startPoint x: 654, startPoint y: 265, endPoint x: 660, endPoint y: 257, distance: 10.0
click at [660, 257] on input "Nom du département" at bounding box center [713, 255] width 183 height 15
type input "."
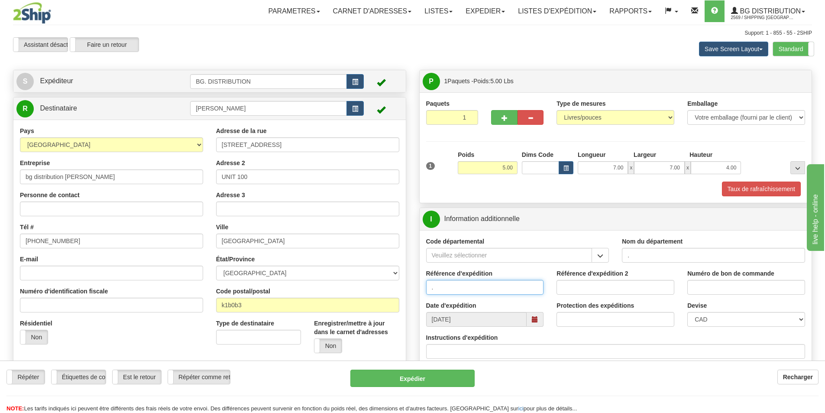
type input "."
click at [546, 348] on input "Instructions d'expédition" at bounding box center [616, 351] width 380 height 15
click at [453, 350] on input "wt 16738-00 / 167353-00" at bounding box center [616, 351] width 380 height 15
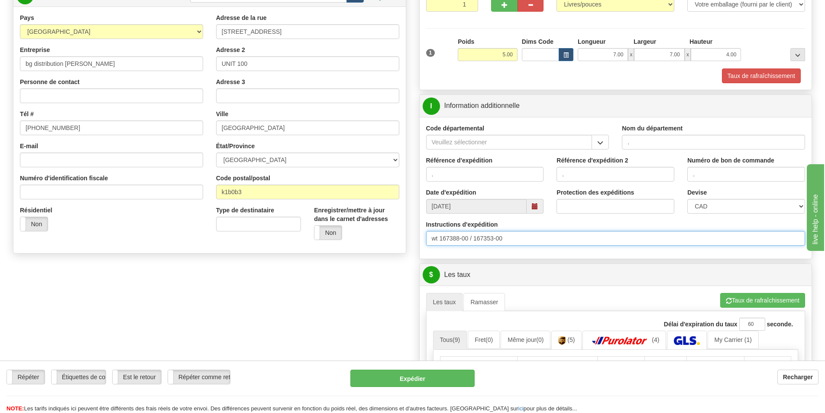
scroll to position [130, 0]
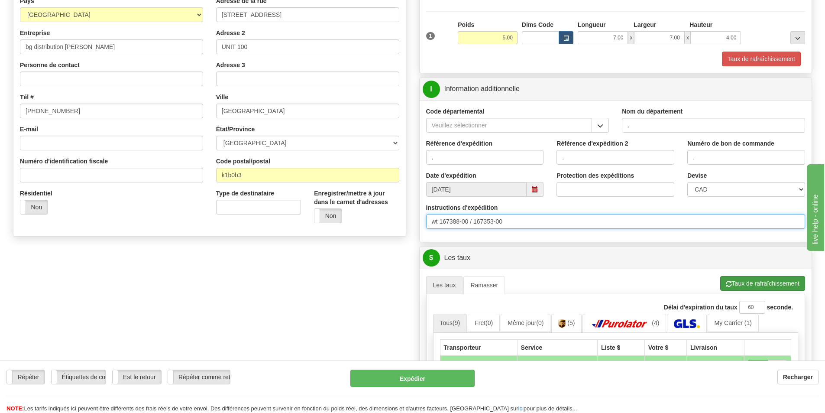
type input "wt 167388-00 / 167353-00"
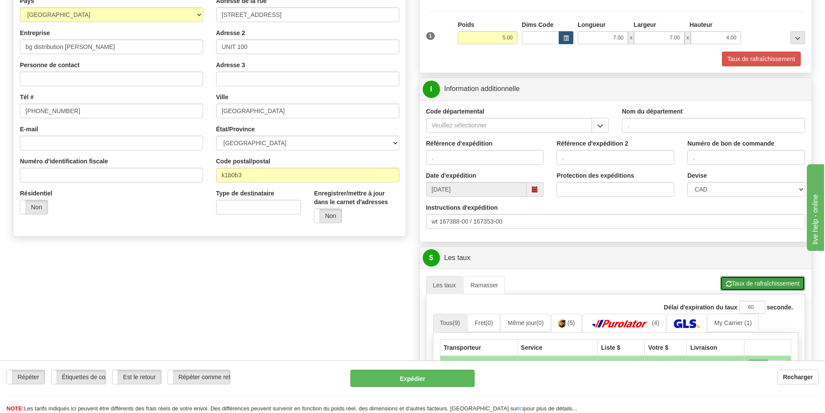
click at [747, 286] on button "Taux de rafraîchissement" at bounding box center [763, 283] width 85 height 15
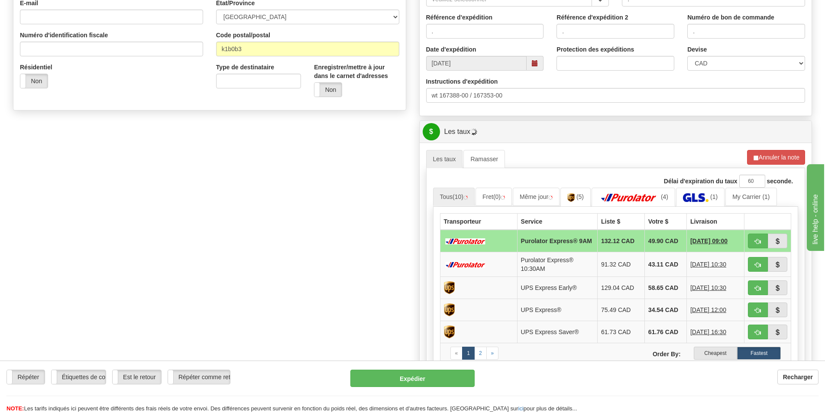
scroll to position [260, 0]
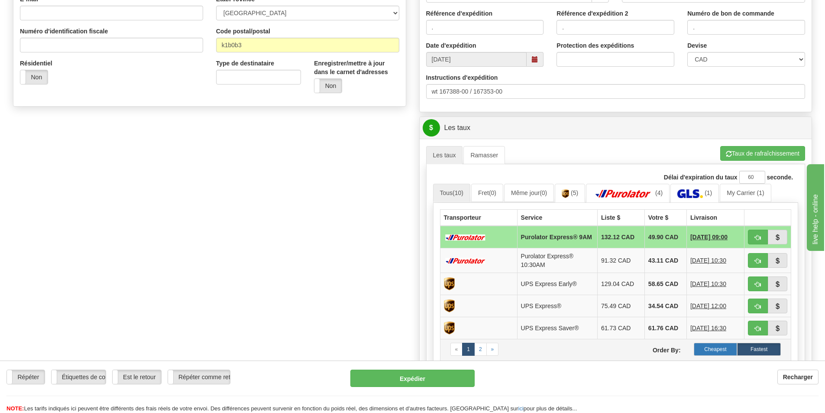
click at [721, 352] on label "Cheapest" at bounding box center [716, 349] width 44 height 13
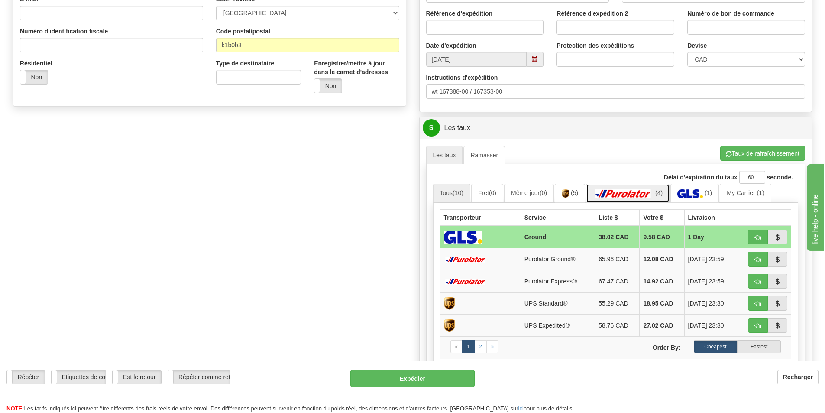
click at [634, 193] on img at bounding box center [623, 193] width 61 height 9
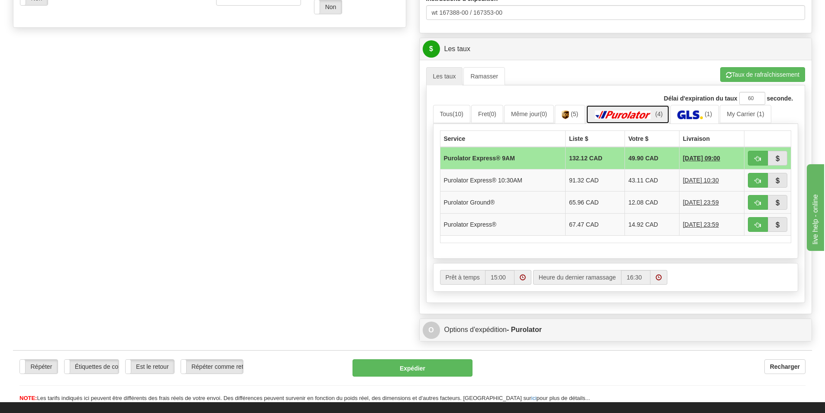
scroll to position [347, 0]
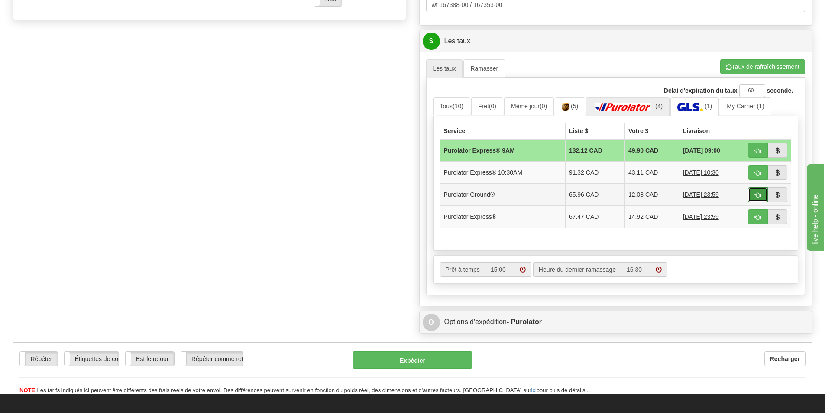
click at [759, 191] on button "button" at bounding box center [758, 194] width 20 height 15
type input "260"
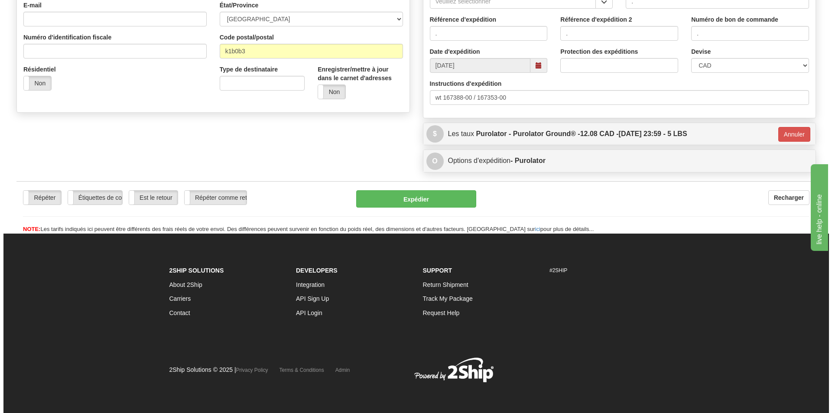
scroll to position [254, 0]
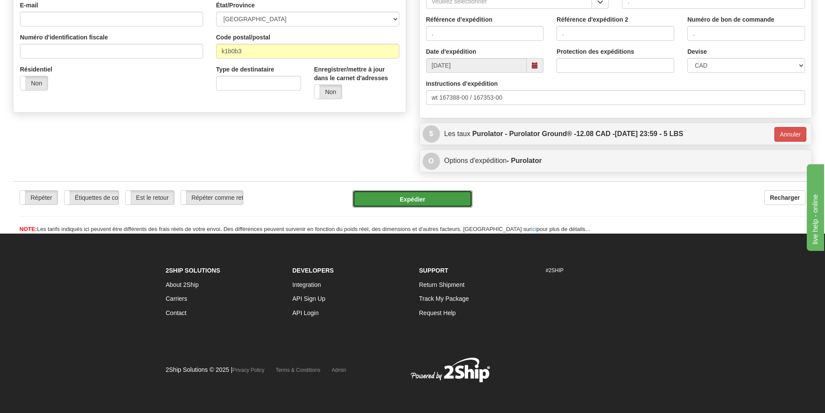
click at [416, 196] on button "Expédier" at bounding box center [413, 198] width 120 height 17
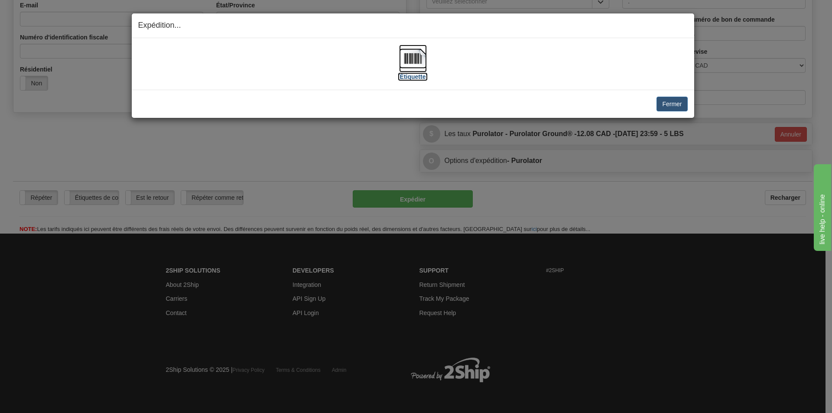
click at [413, 63] on img at bounding box center [413, 59] width 28 height 28
click at [662, 104] on button "Fermer" at bounding box center [671, 104] width 31 height 15
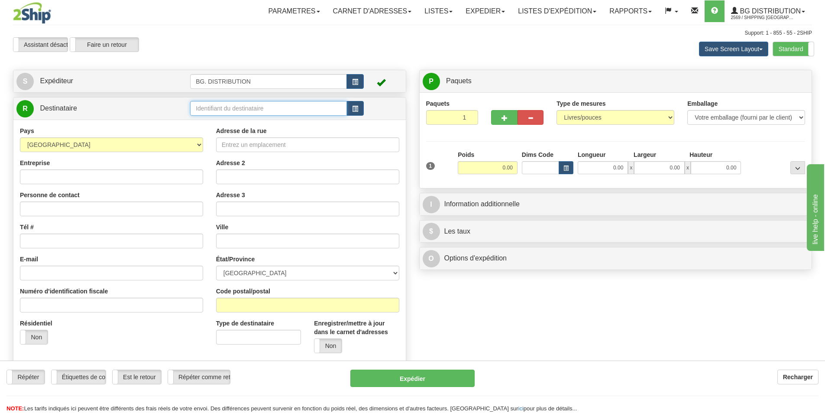
click at [230, 106] on input "text" at bounding box center [268, 108] width 157 height 15
click at [222, 107] on input "text" at bounding box center [268, 108] width 157 height 15
click at [212, 121] on div "BG MTL" at bounding box center [267, 122] width 149 height 10
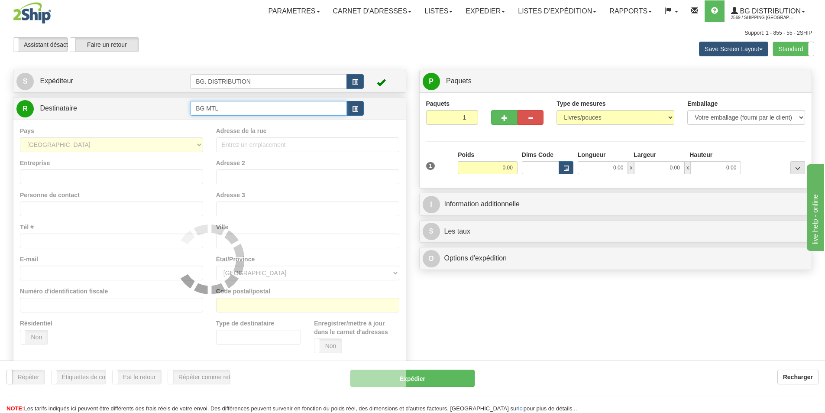
type input "BG MTL"
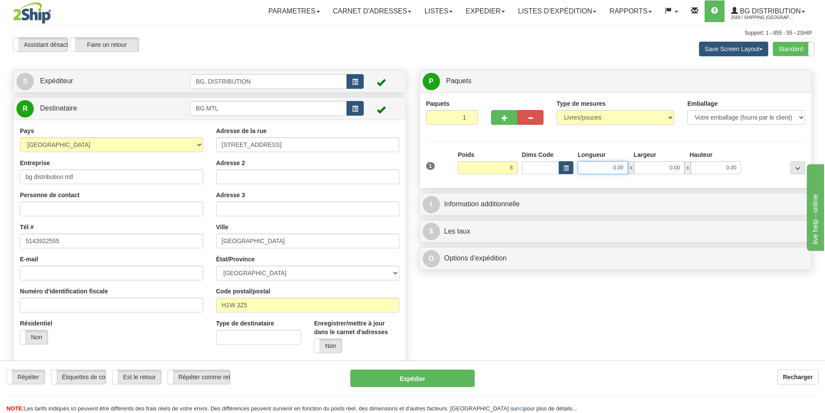
type input "8.00"
click at [617, 171] on input "0.00" at bounding box center [603, 167] width 50 height 13
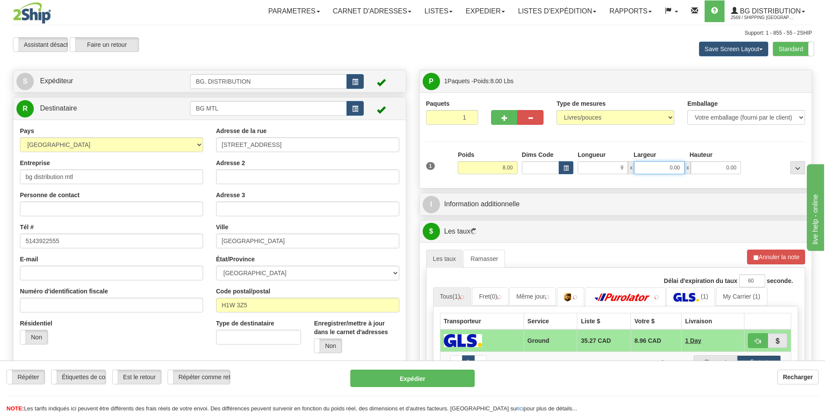
type input "9.00"
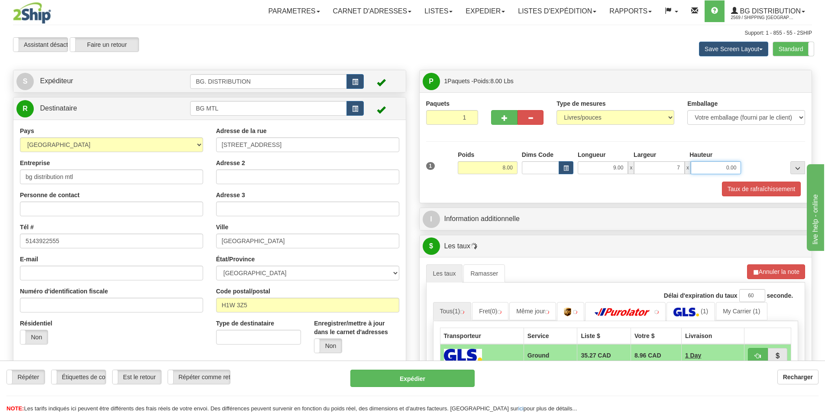
type input "7.00"
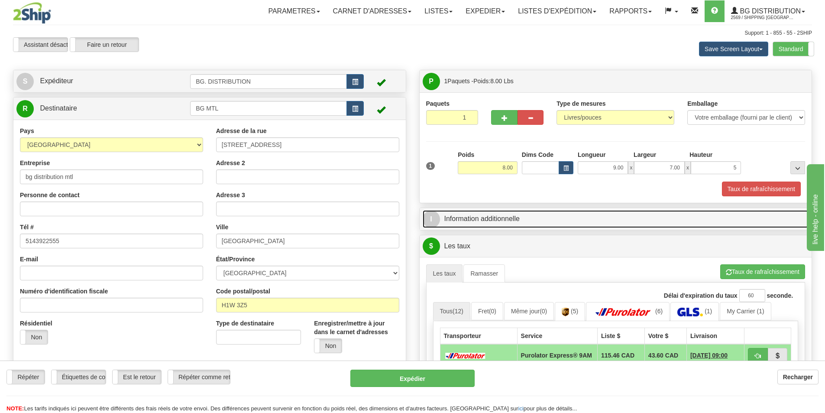
type input "5.00"
click at [481, 214] on link "I Information additionnelle" at bounding box center [616, 219] width 387 height 18
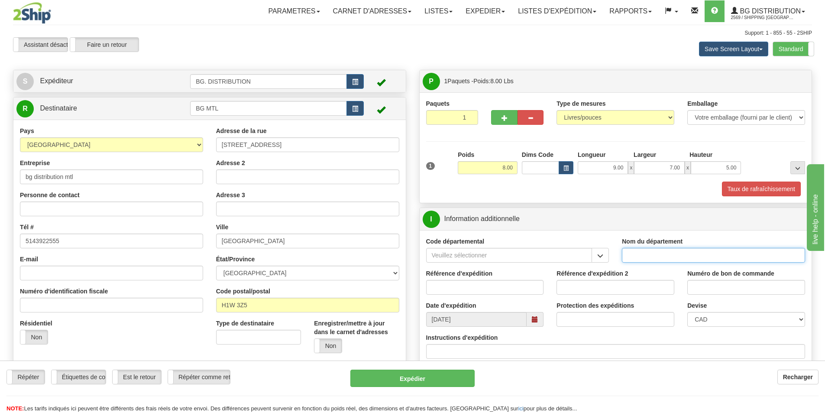
click at [663, 256] on input "Nom du département" at bounding box center [713, 255] width 183 height 15
type input "."
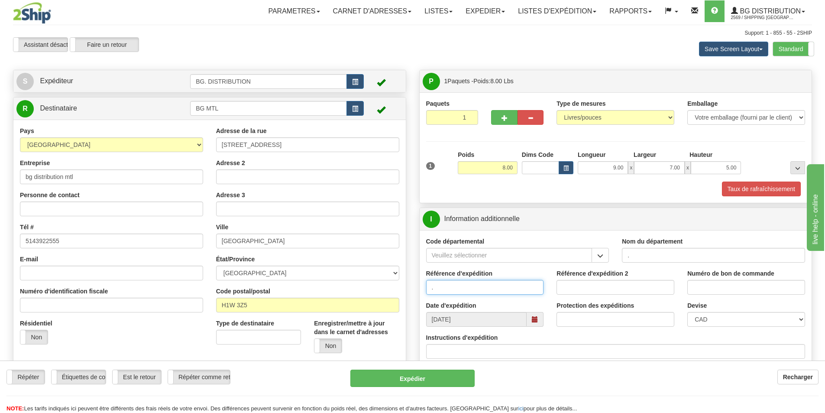
type input "."
click at [512, 351] on input "Instructions d'expédition" at bounding box center [616, 351] width 380 height 15
type input "3"
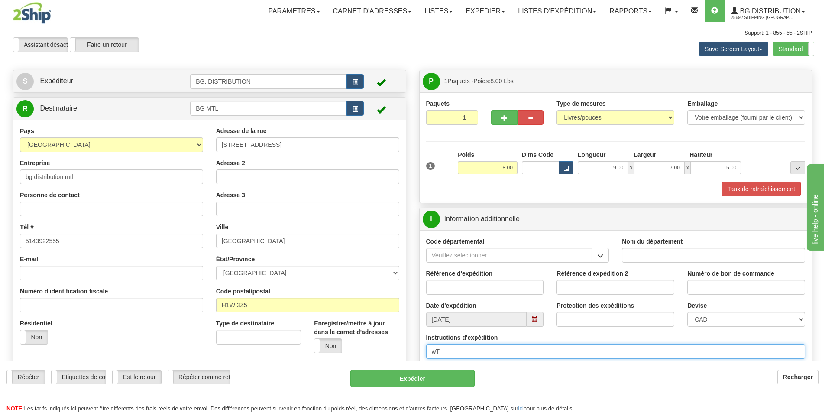
type input "w"
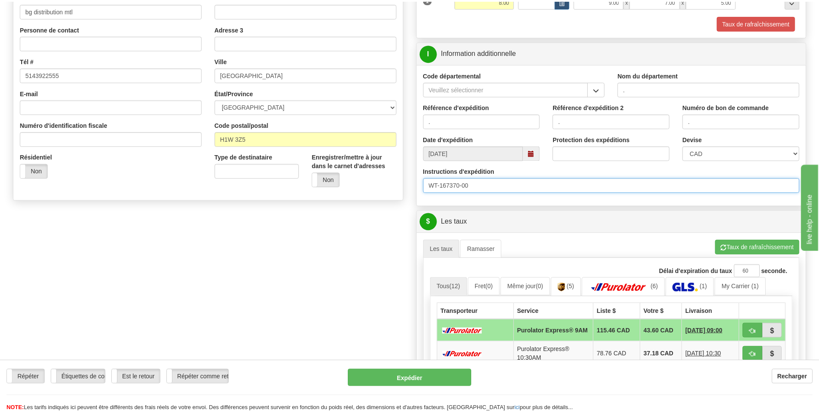
scroll to position [217, 0]
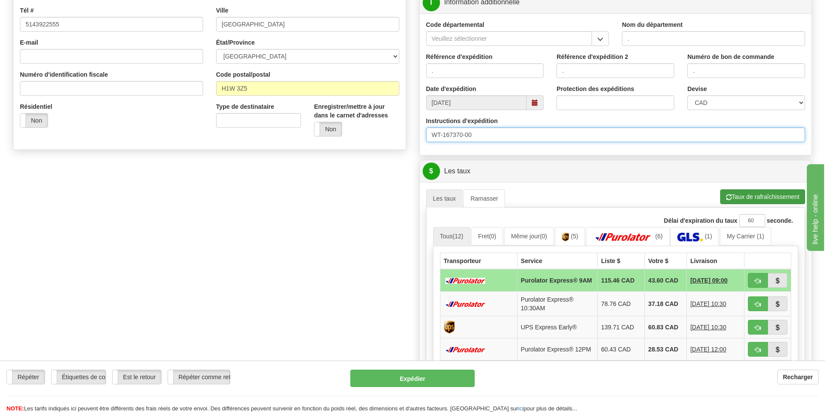
type input "WT-167370-00"
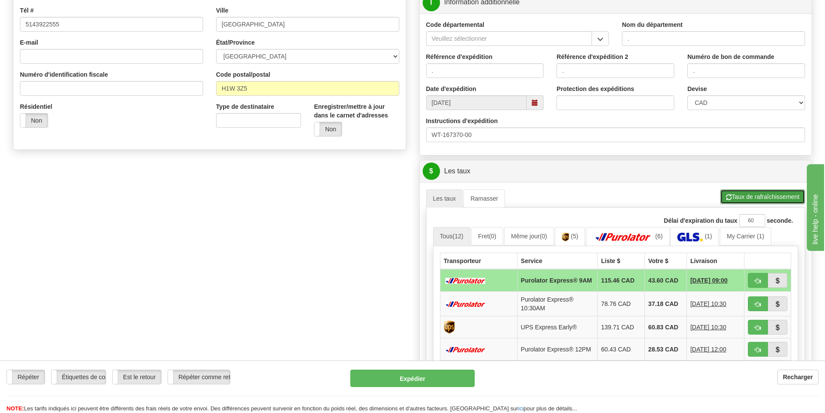
click at [757, 197] on button "Taux de rafraîchissement" at bounding box center [763, 196] width 85 height 15
click at [704, 238] on img at bounding box center [696, 237] width 26 height 9
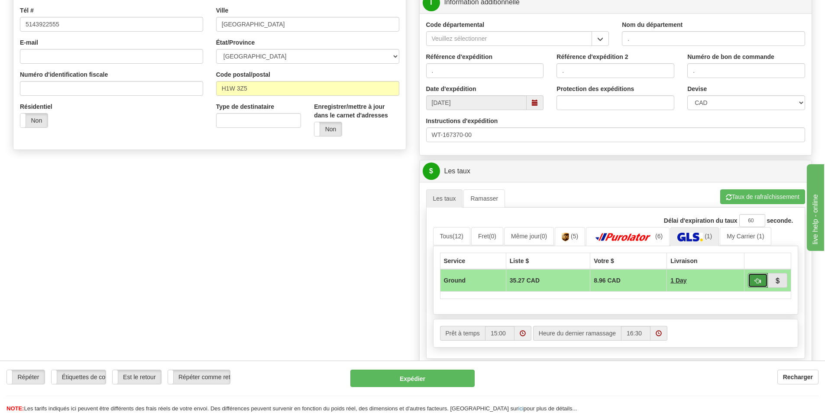
click at [753, 279] on button "button" at bounding box center [758, 280] width 20 height 15
type input "1"
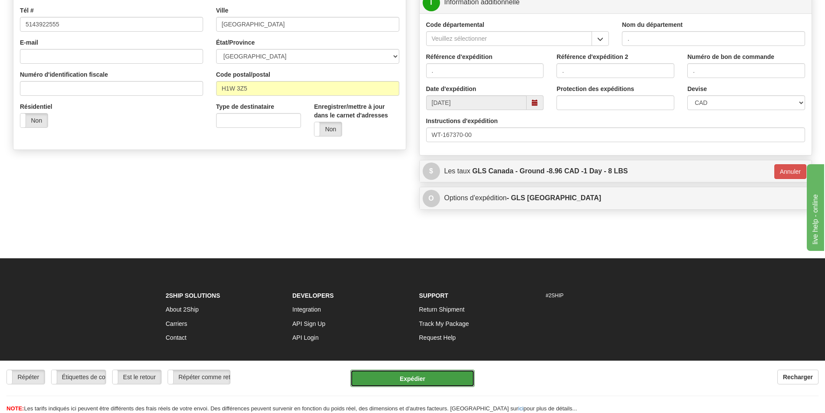
click at [403, 374] on button "Expédier" at bounding box center [413, 378] width 124 height 17
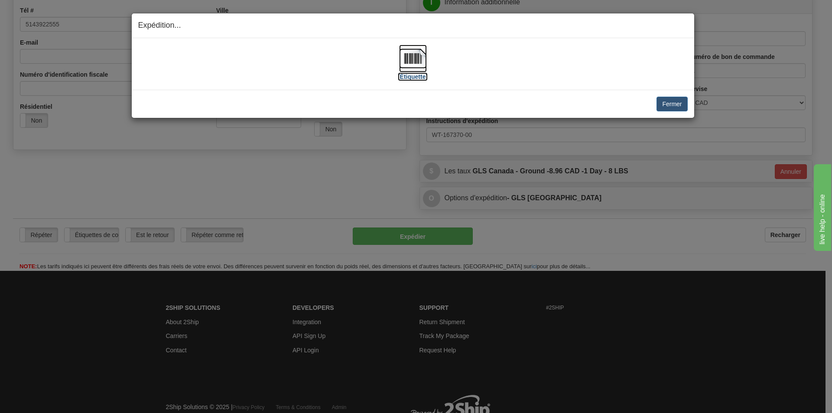
click at [413, 63] on img at bounding box center [413, 59] width 28 height 28
click at [679, 101] on button "Fermer" at bounding box center [671, 104] width 31 height 15
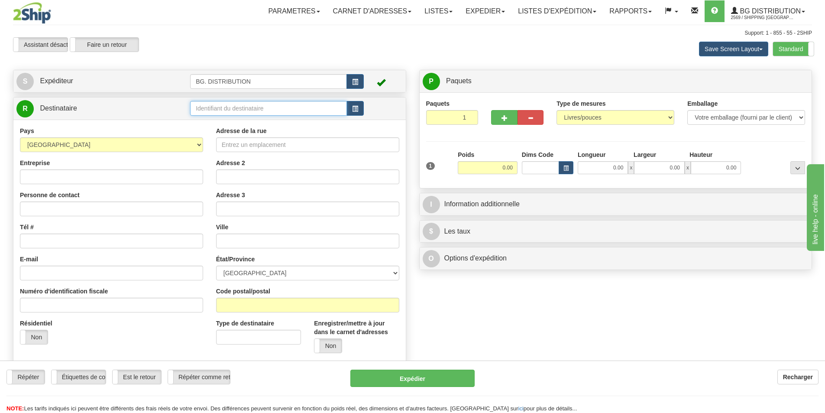
click at [229, 108] on input "text" at bounding box center [268, 108] width 157 height 15
type input "20066"
click button "Supprimer" at bounding box center [0, 0] width 0 height 0
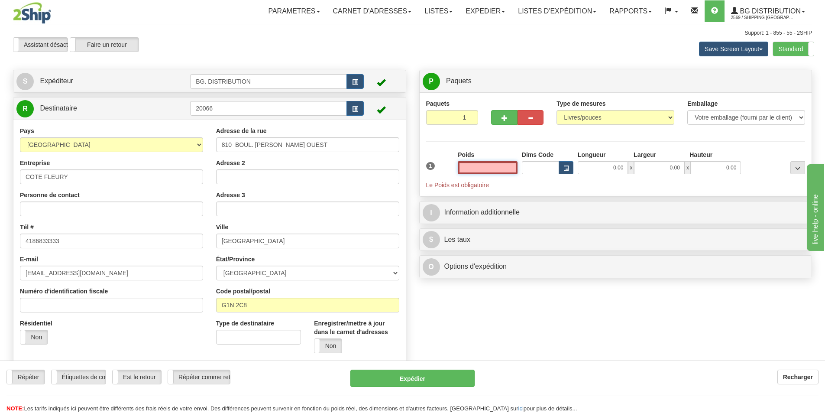
click at [489, 172] on input "text" at bounding box center [488, 167] width 60 height 13
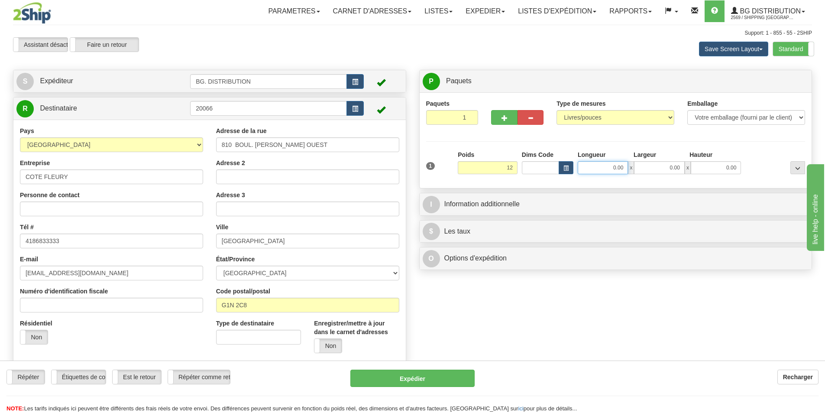
type input "12.00"
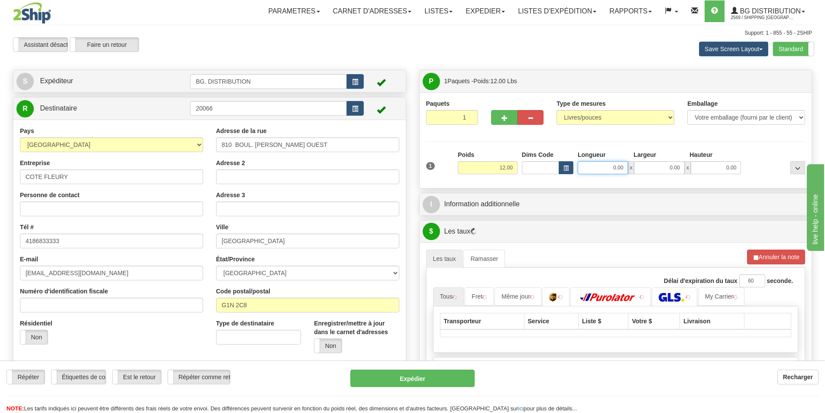
click at [610, 164] on input "0.00" at bounding box center [603, 167] width 50 height 13
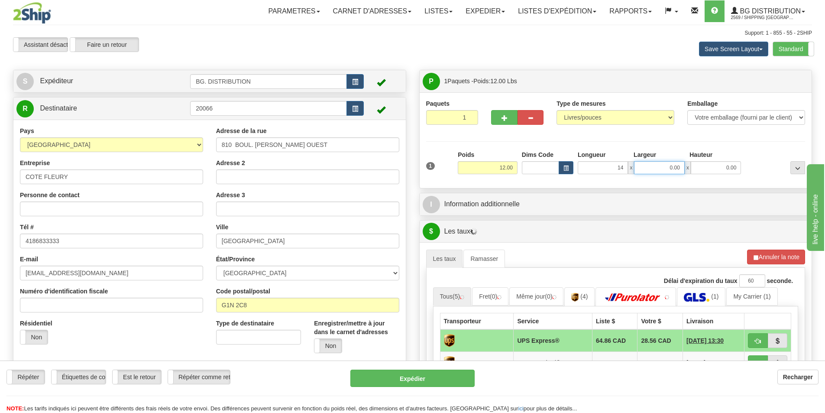
type input "14.00"
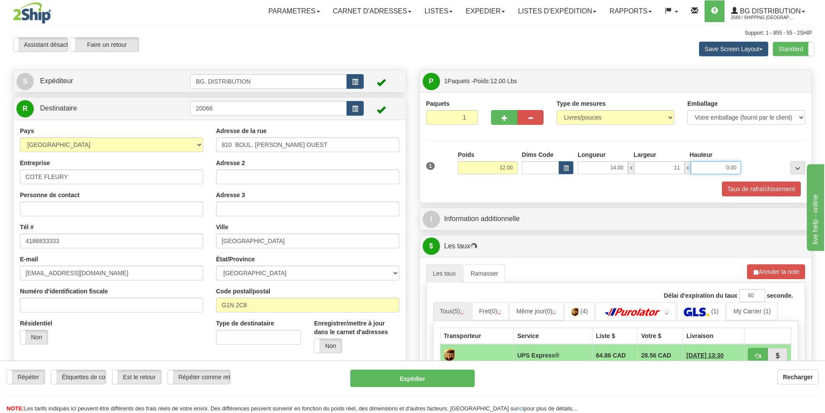
type input "11.00"
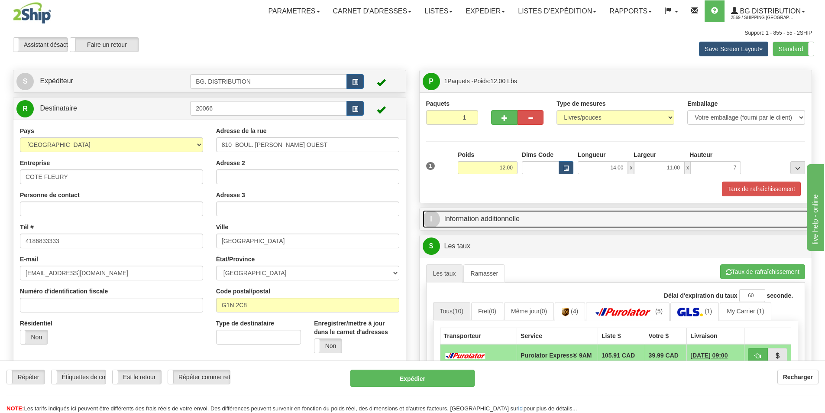
type input "7.00"
click at [604, 220] on link "I Information additionnelle" at bounding box center [616, 219] width 387 height 18
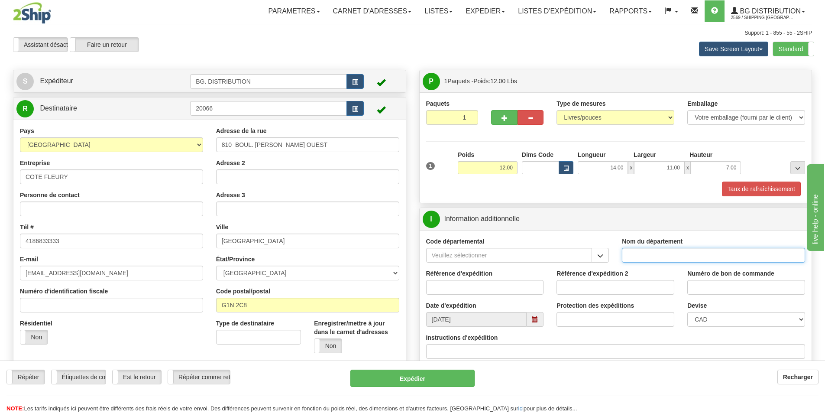
click at [672, 253] on input "Nom du département" at bounding box center [713, 255] width 183 height 15
type input "."
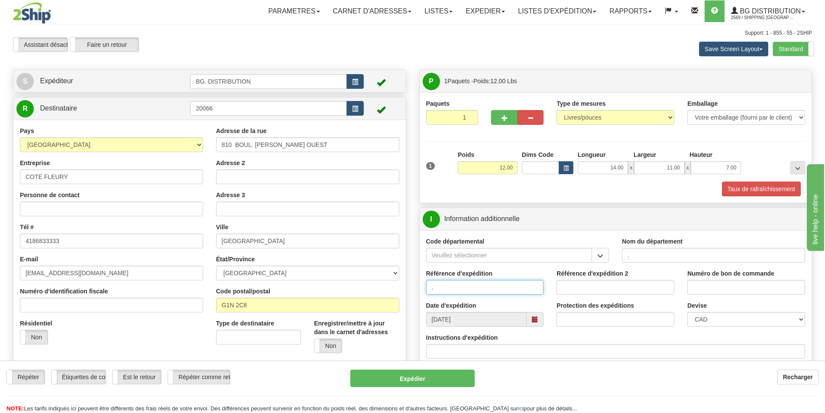
type input "."
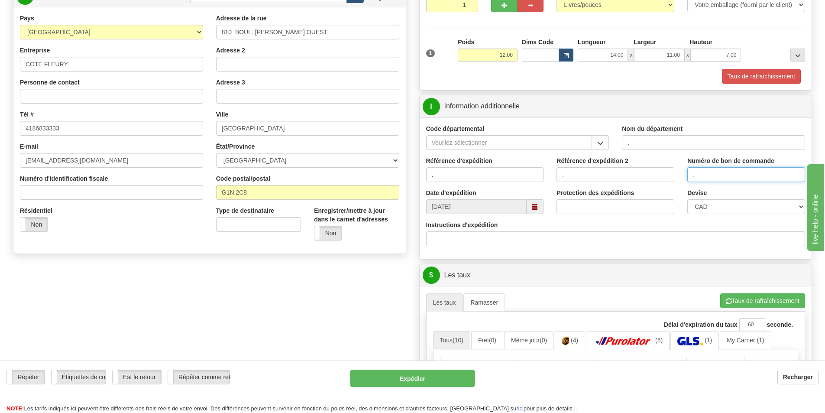
scroll to position [130, 0]
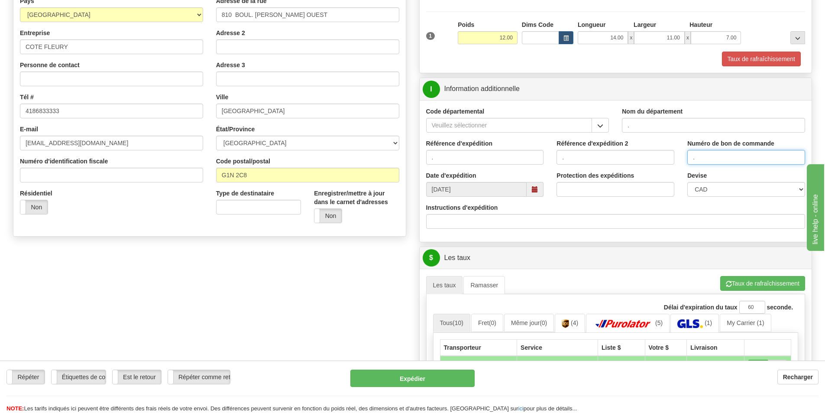
type input "."
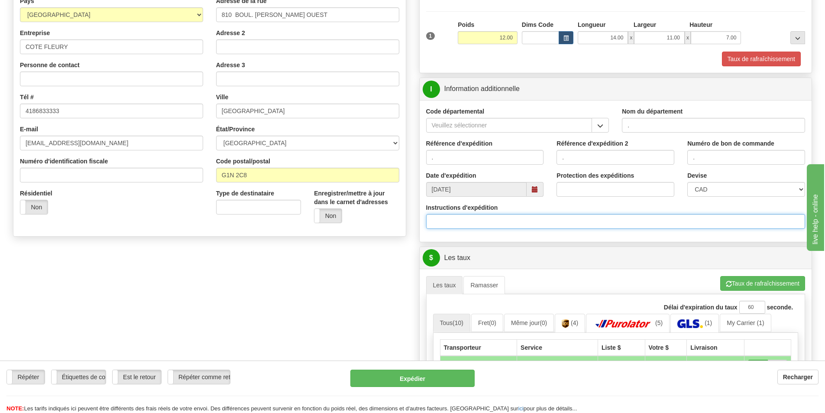
click at [505, 221] on input "Instructions d'expédition" at bounding box center [616, 221] width 380 height 15
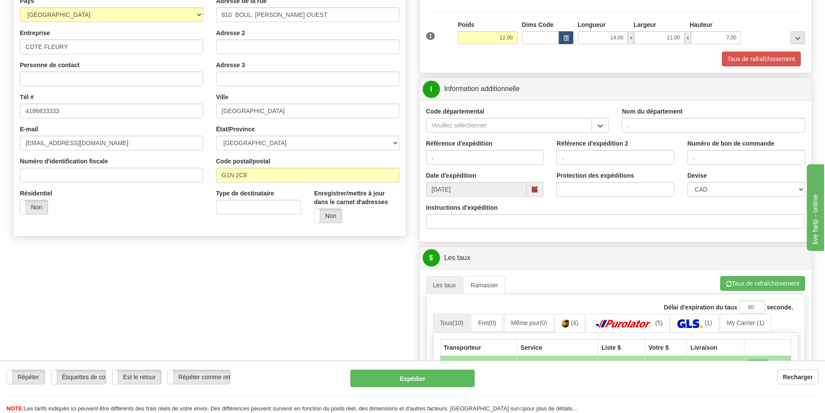
click at [356, 287] on div "Créer une étiquette pour le retour Créer un ramassage sans étiquette S Expédite…" at bounding box center [412, 271] width 812 height 662
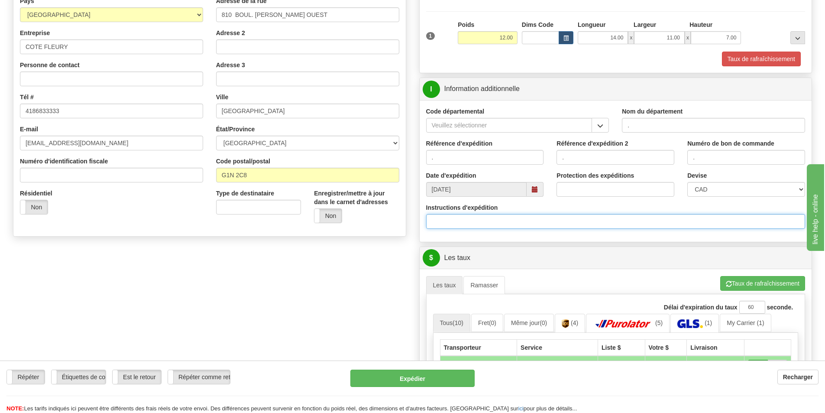
click at [456, 224] on input "Instructions d'expédition" at bounding box center [616, 221] width 380 height 15
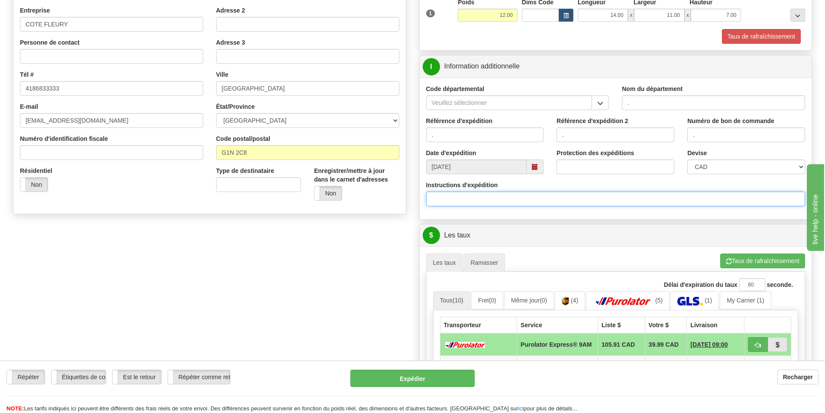
scroll to position [173, 0]
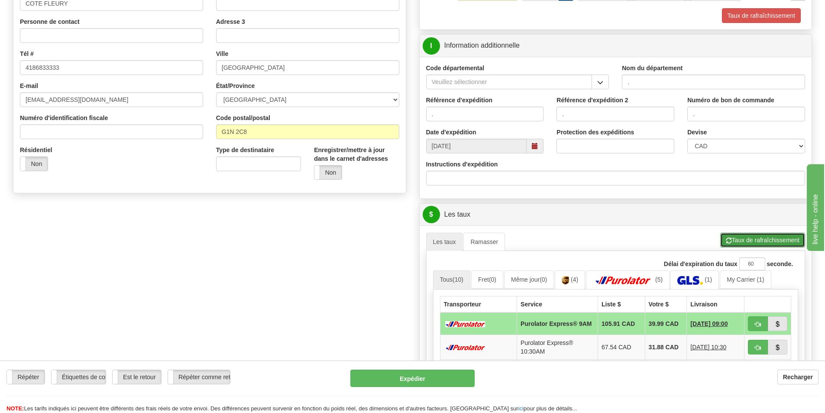
click at [752, 240] on button "Taux de rafraîchissement" at bounding box center [763, 240] width 85 height 15
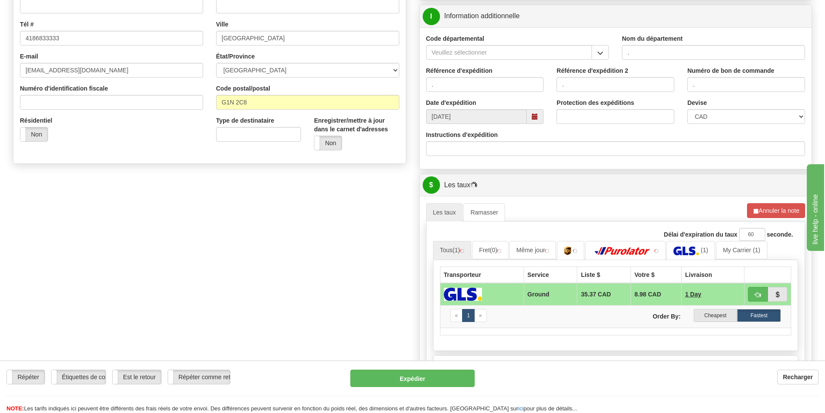
scroll to position [260, 0]
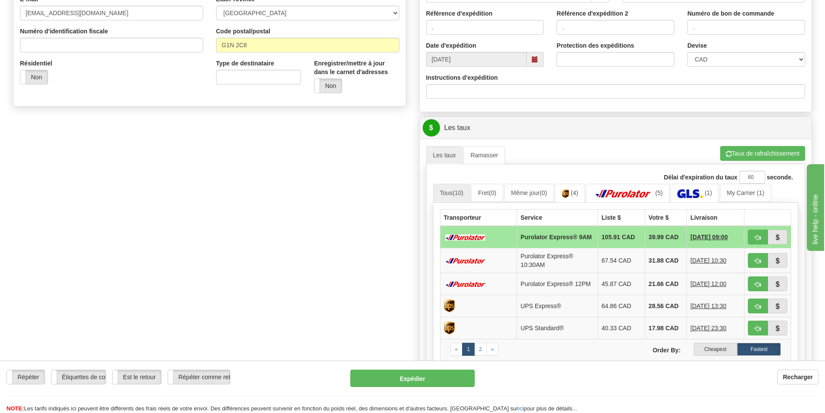
click at [707, 356] on label "Cheapest" at bounding box center [716, 349] width 44 height 13
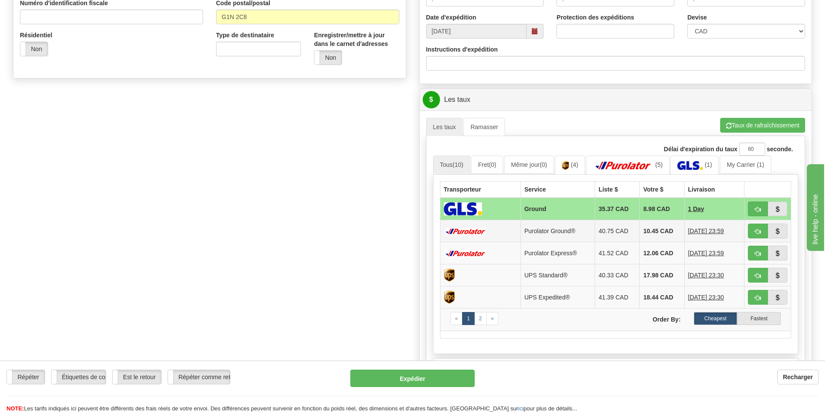
scroll to position [303, 0]
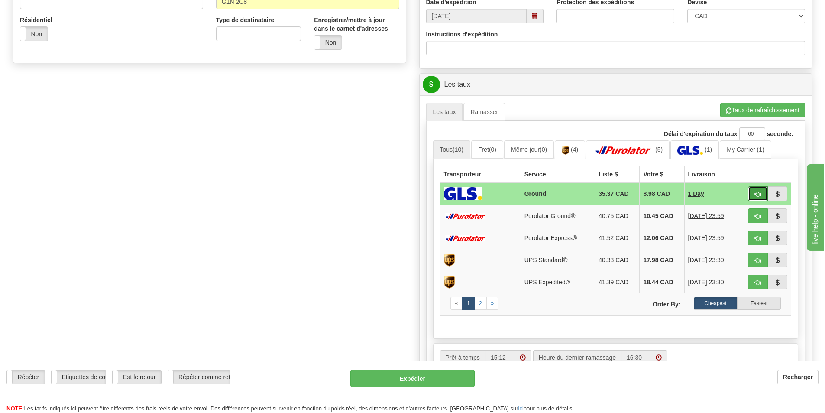
click at [759, 194] on span "button" at bounding box center [758, 195] width 6 height 6
type input "1"
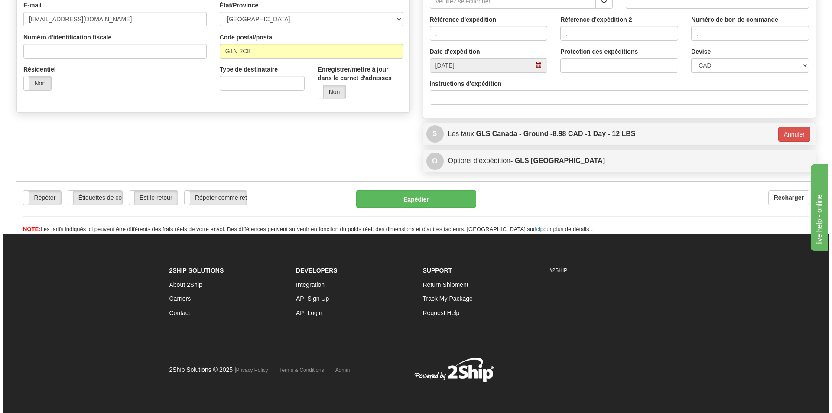
scroll to position [254, 0]
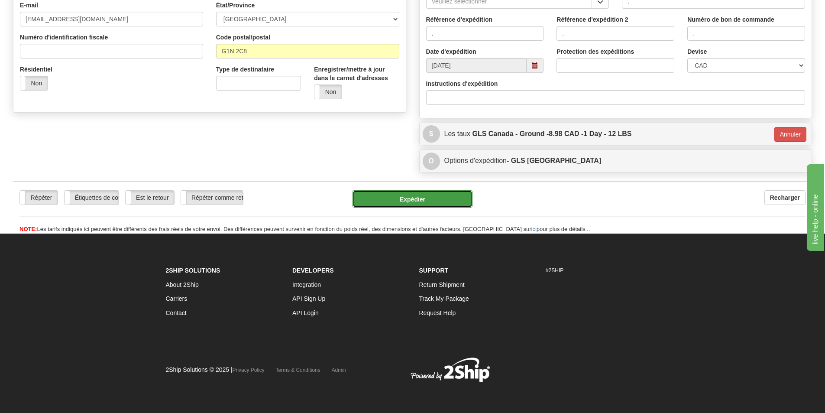
click at [390, 194] on button "Expédier" at bounding box center [413, 198] width 120 height 17
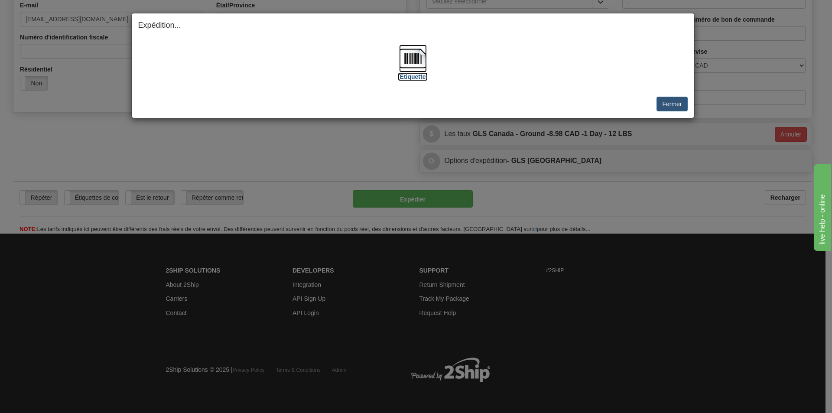
click at [412, 60] on img at bounding box center [413, 59] width 28 height 28
